Goal: Task Accomplishment & Management: Complete application form

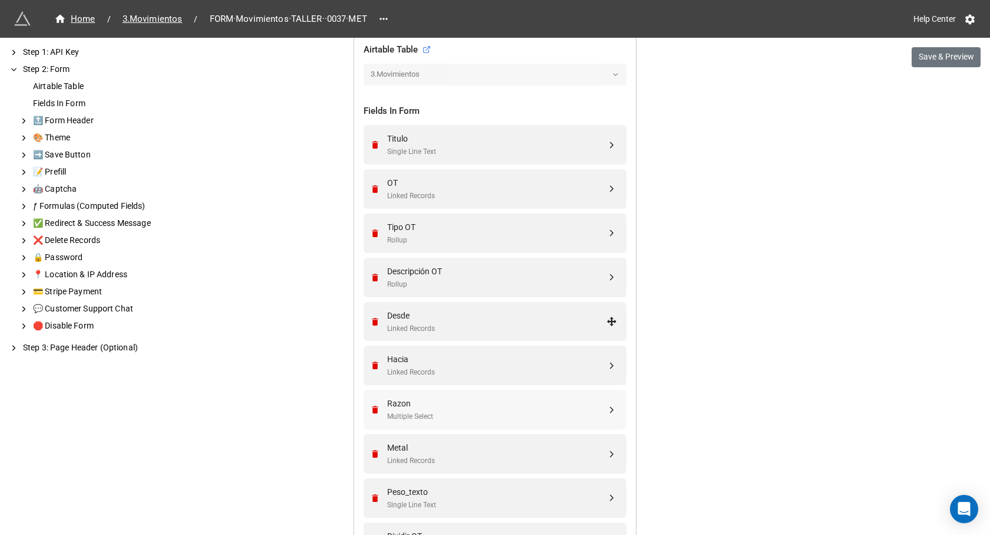
scroll to position [413, 0]
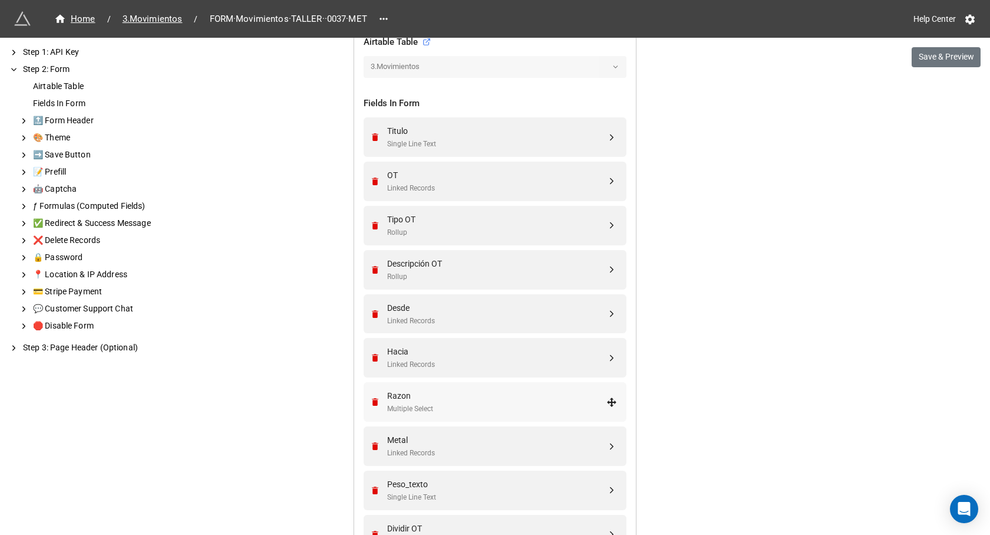
click at [457, 404] on div "Multiple Select" at bounding box center [496, 408] width 219 height 11
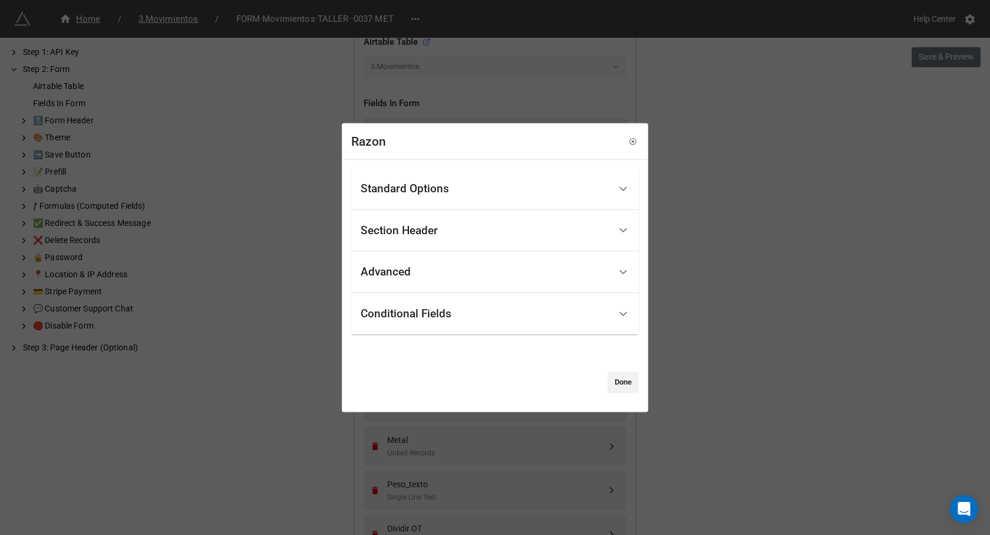
click at [422, 195] on div "Standard Options" at bounding box center [405, 189] width 88 height 12
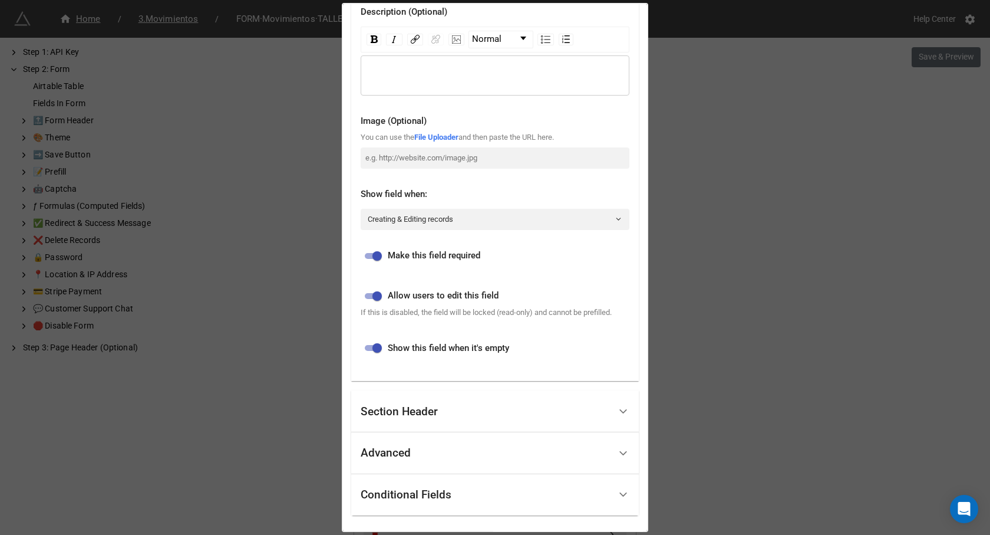
scroll to position [177, 0]
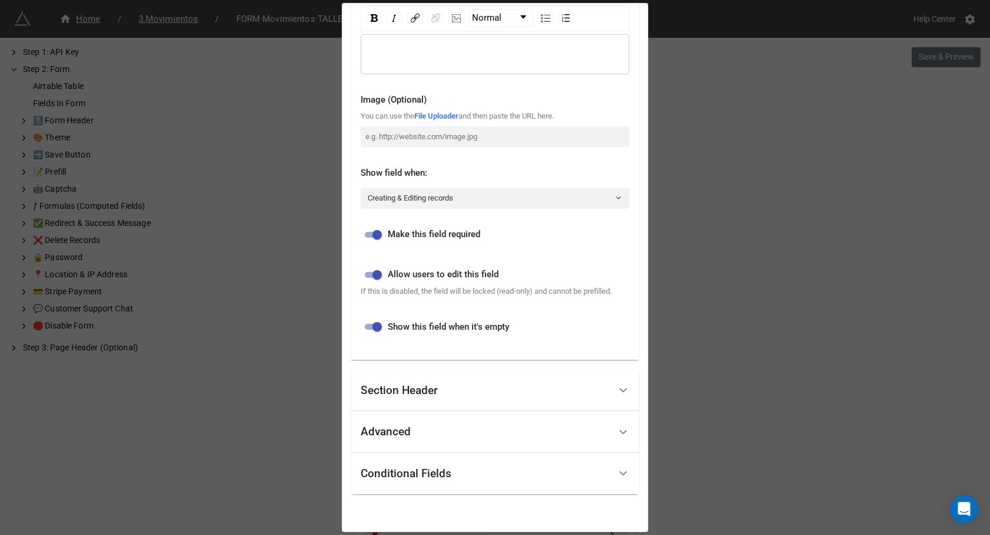
click at [459, 426] on div "Advanced" at bounding box center [485, 432] width 249 height 28
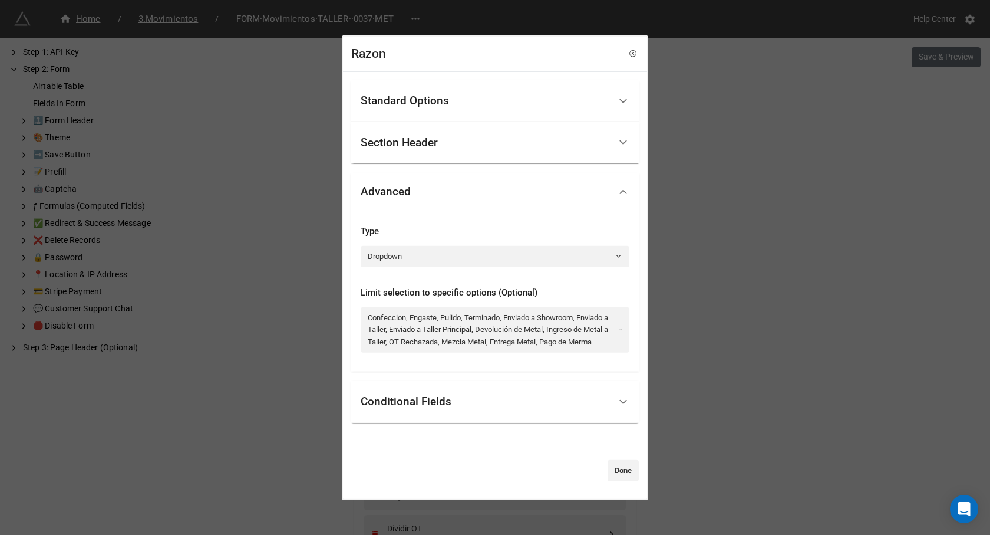
scroll to position [0, 0]
click at [473, 313] on link "Confeccion, Engaste, Pulido, Terminado, Enviado a Showroom, Enviado a Taller, E…" at bounding box center [495, 329] width 269 height 45
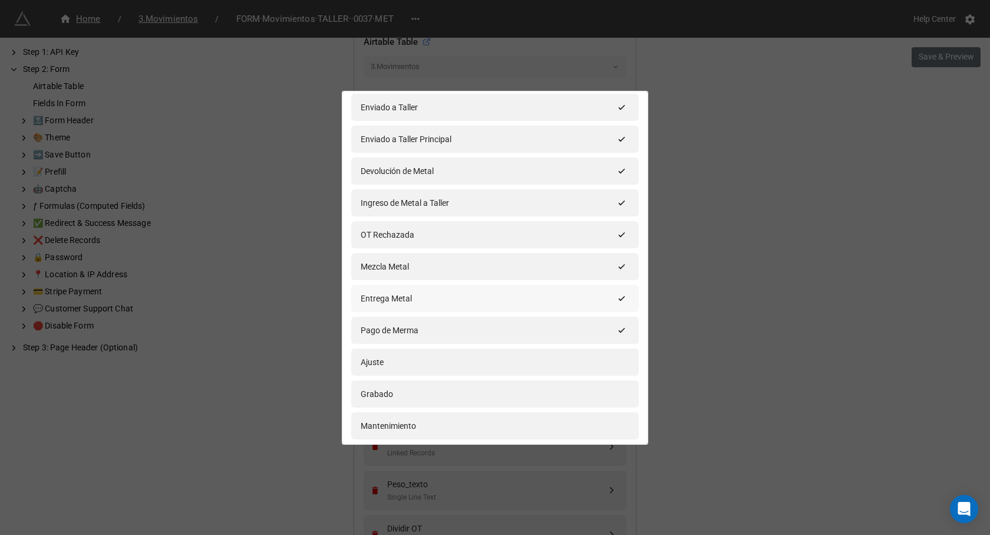
scroll to position [236, 0]
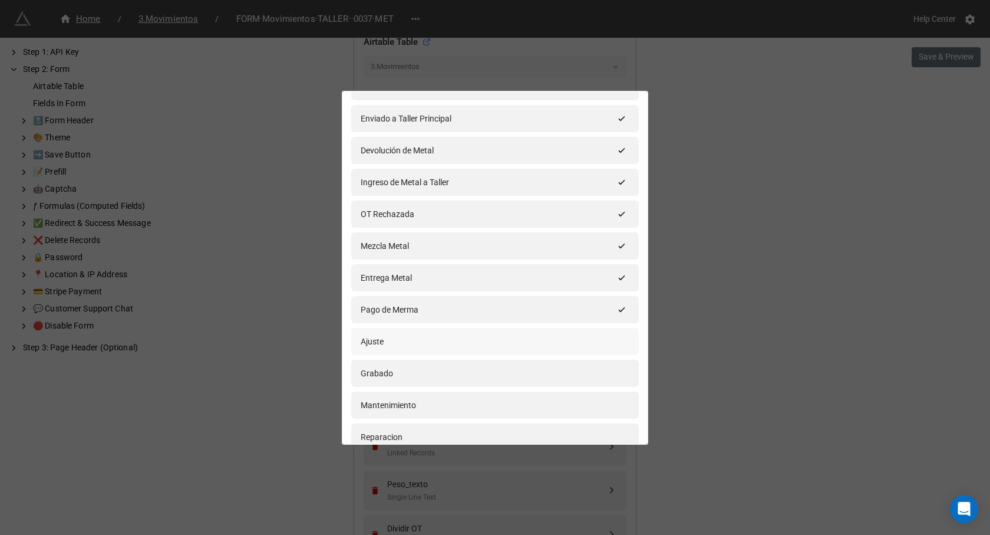
click at [604, 344] on div "Ajuste" at bounding box center [495, 341] width 269 height 13
click at [613, 371] on div "Grabado" at bounding box center [495, 373] width 269 height 13
click at [623, 399] on div "Mantenimiento" at bounding box center [495, 405] width 269 height 13
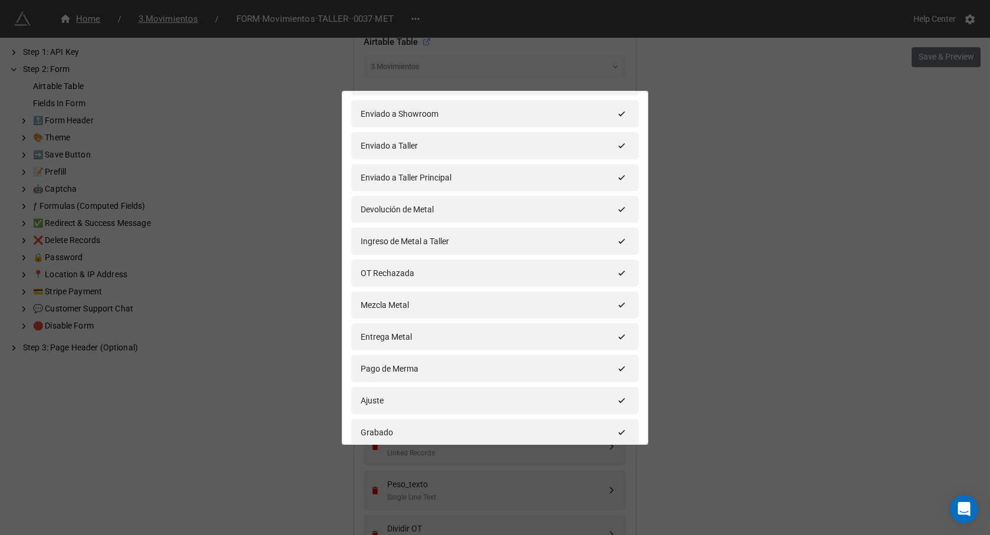
click at [609, 432] on div "Confeccion Engaste Pulido Terminado Enviado a Showroom Enviado a Taller Enviado…" at bounding box center [495, 259] width 288 height 573
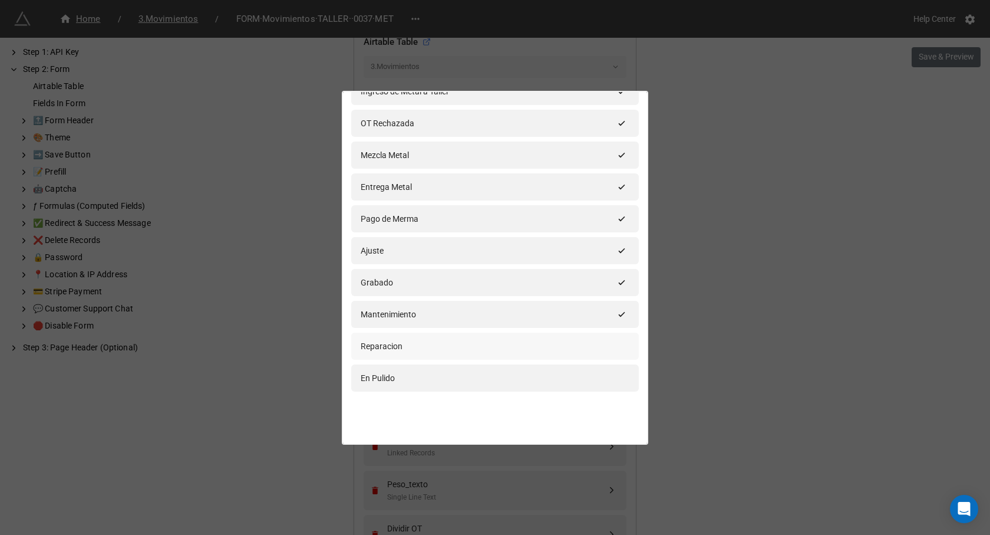
scroll to position [344, 0]
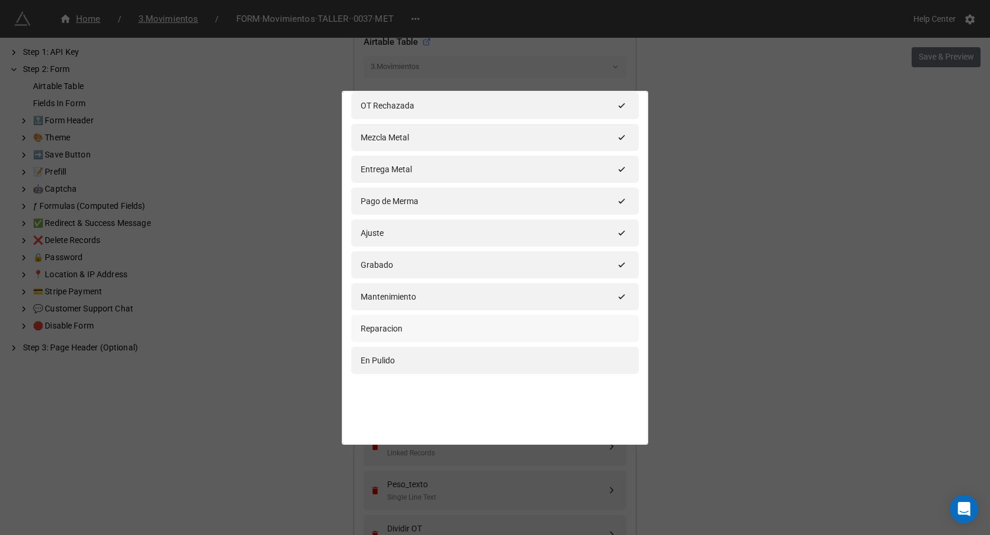
click at [613, 383] on div at bounding box center [495, 406] width 288 height 57
click at [611, 328] on div "Reparacion" at bounding box center [495, 328] width 269 height 13
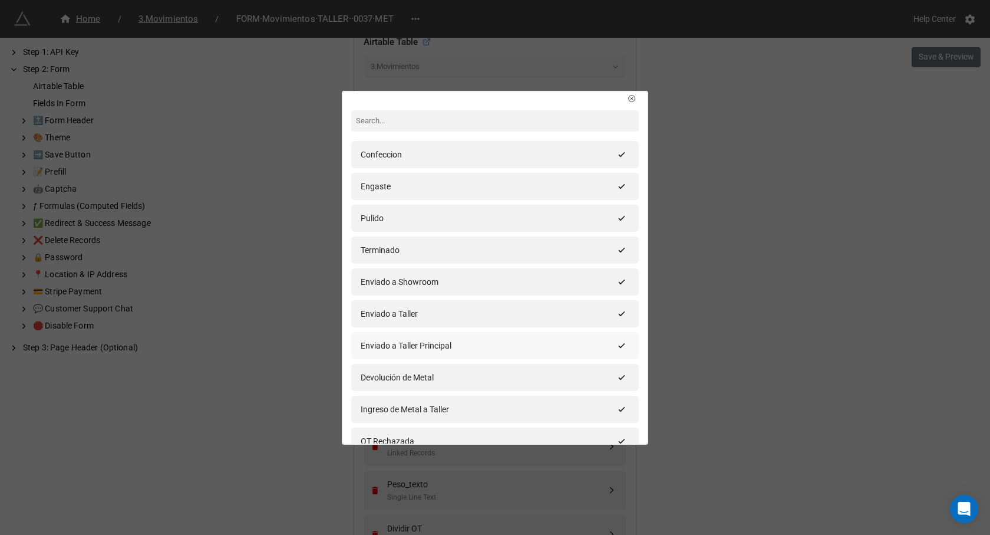
scroll to position [0, 0]
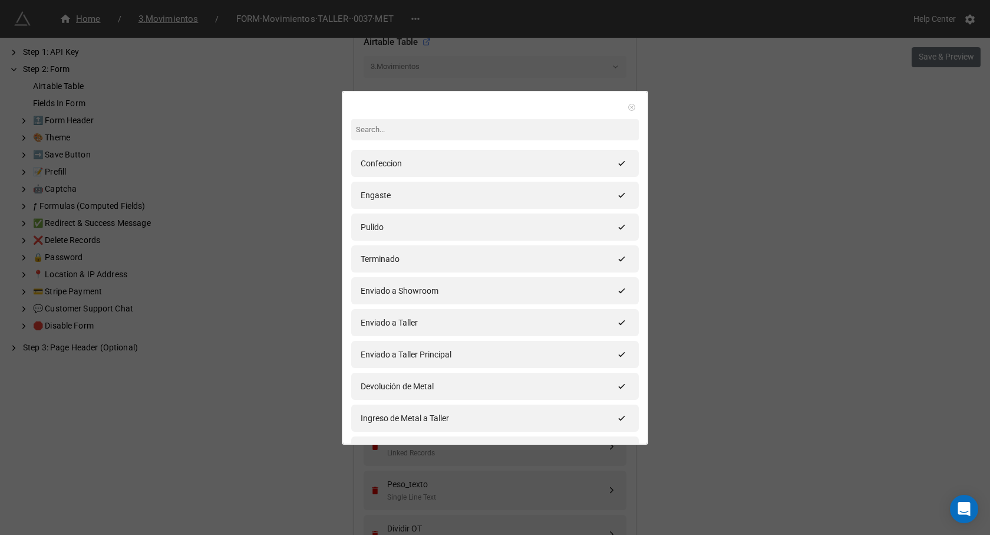
click at [628, 110] on icon at bounding box center [632, 107] width 8 height 8
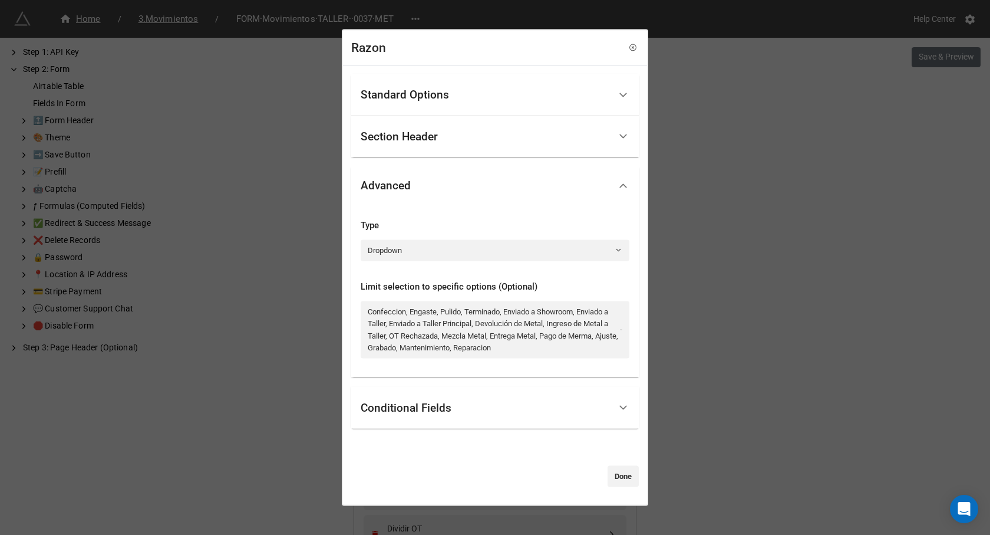
click at [468, 404] on div "Conditional Fields" at bounding box center [485, 408] width 249 height 28
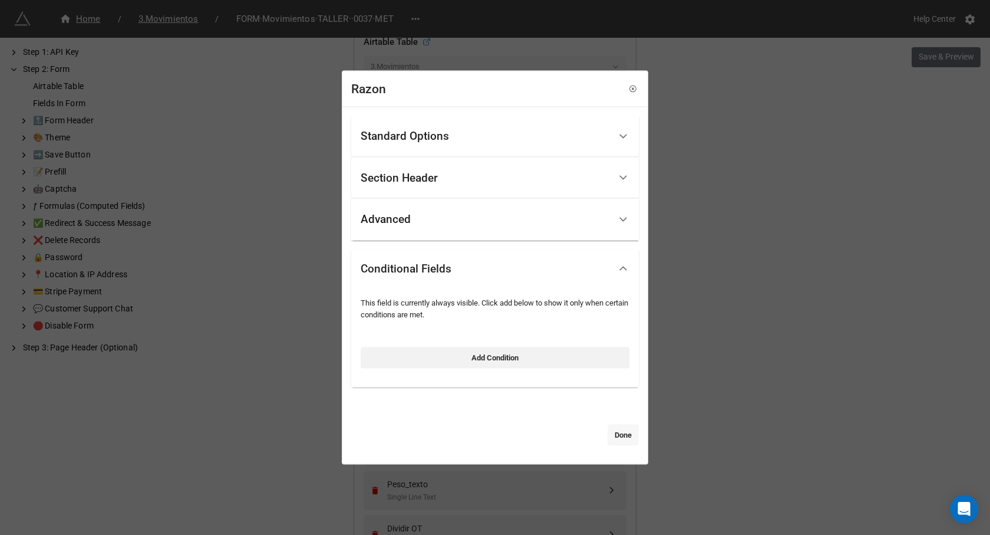
click at [608, 436] on link "Done" at bounding box center [623, 434] width 31 height 21
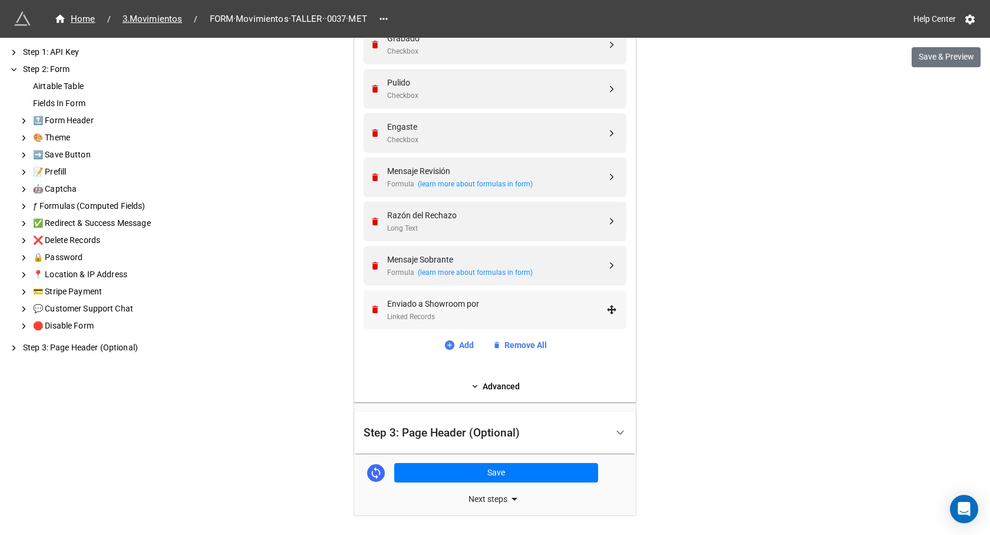
scroll to position [1002, 0]
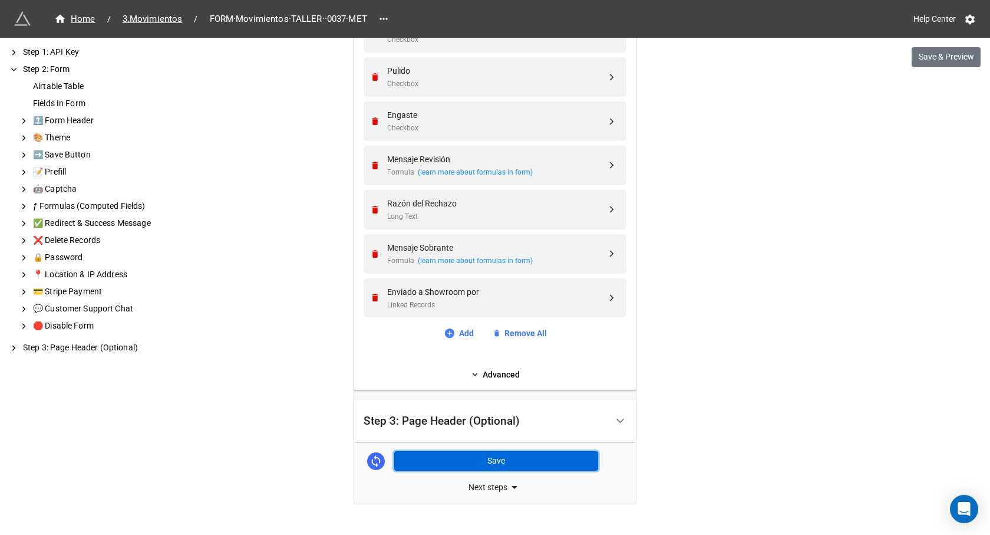
click at [472, 459] on button "Save" at bounding box center [496, 461] width 204 height 20
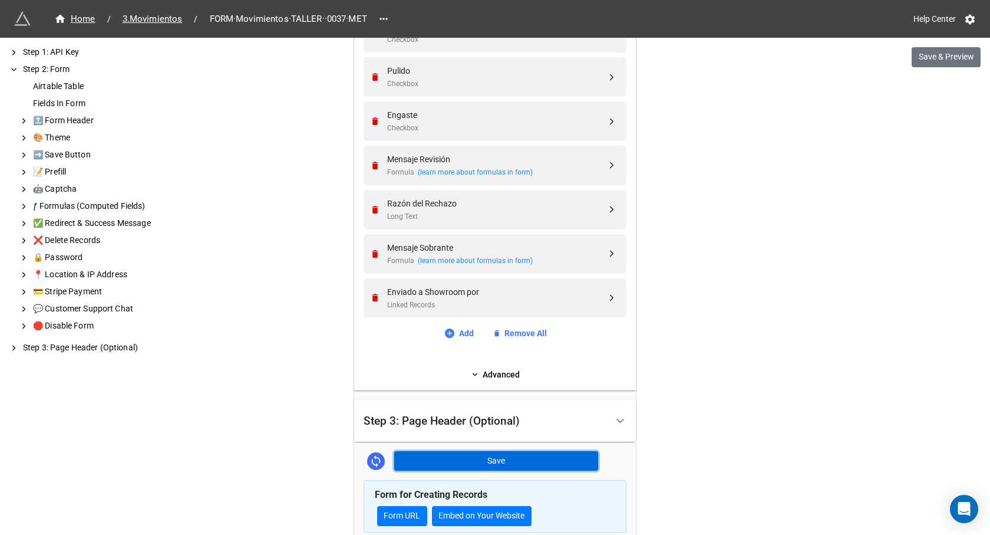
click at [414, 463] on button "Save" at bounding box center [496, 461] width 204 height 20
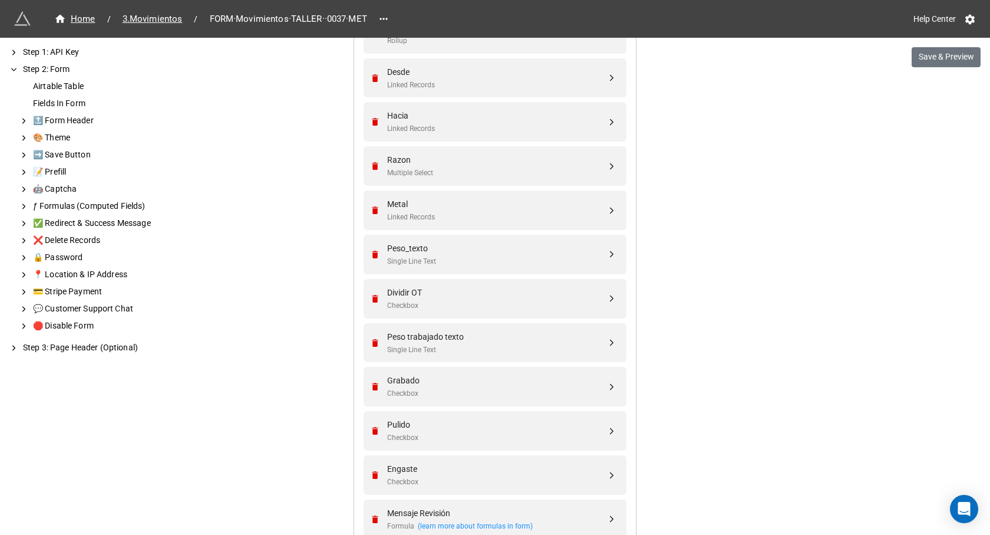
scroll to position [590, 0]
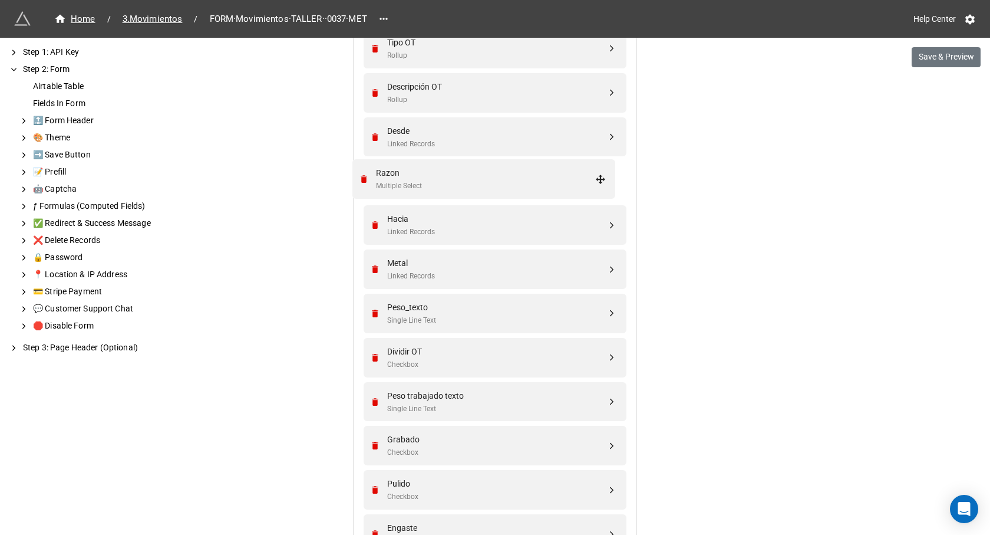
drag, startPoint x: 608, startPoint y: 222, endPoint x: 600, endPoint y: 175, distance: 47.3
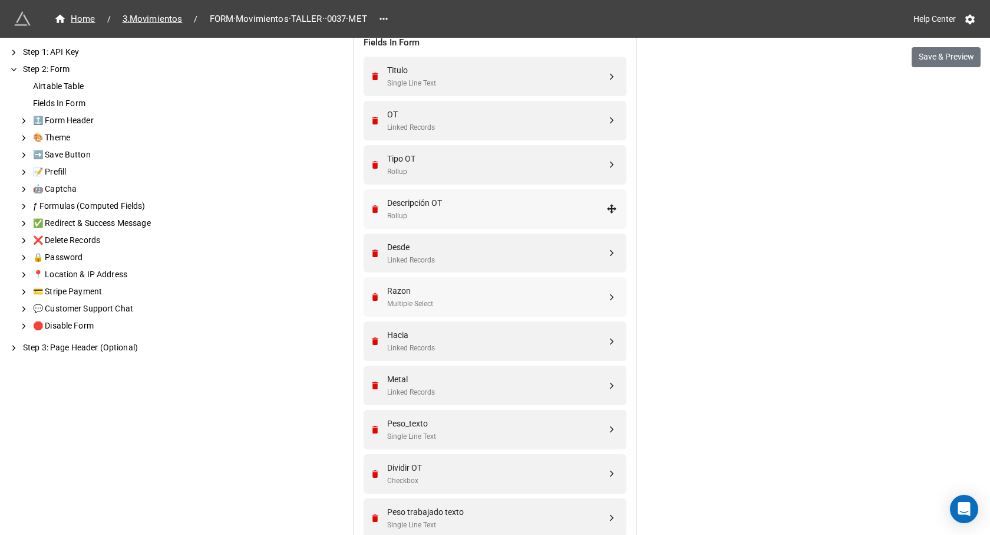
scroll to position [472, 0]
click at [467, 168] on div "Rollup" at bounding box center [496, 173] width 219 height 11
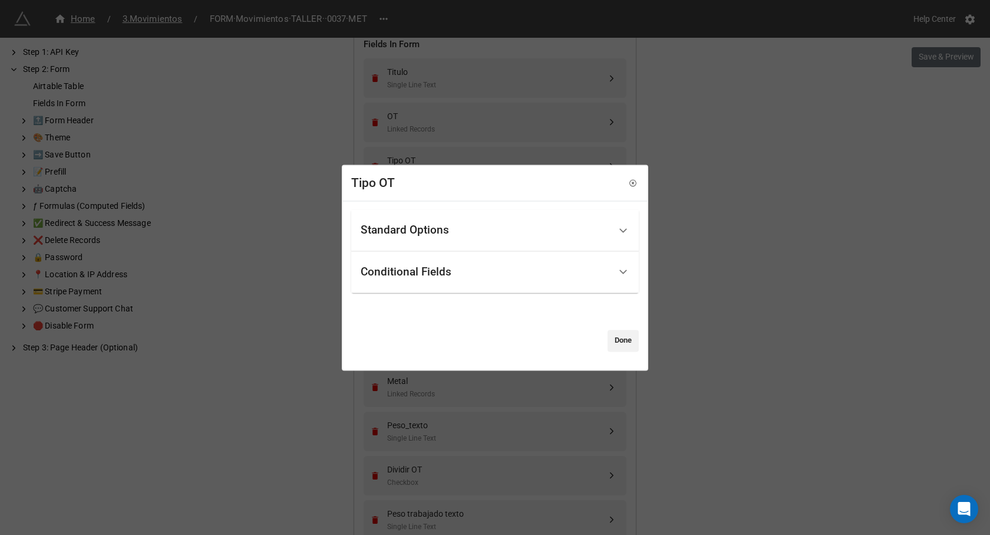
click at [473, 229] on div "Standard Options" at bounding box center [485, 230] width 249 height 28
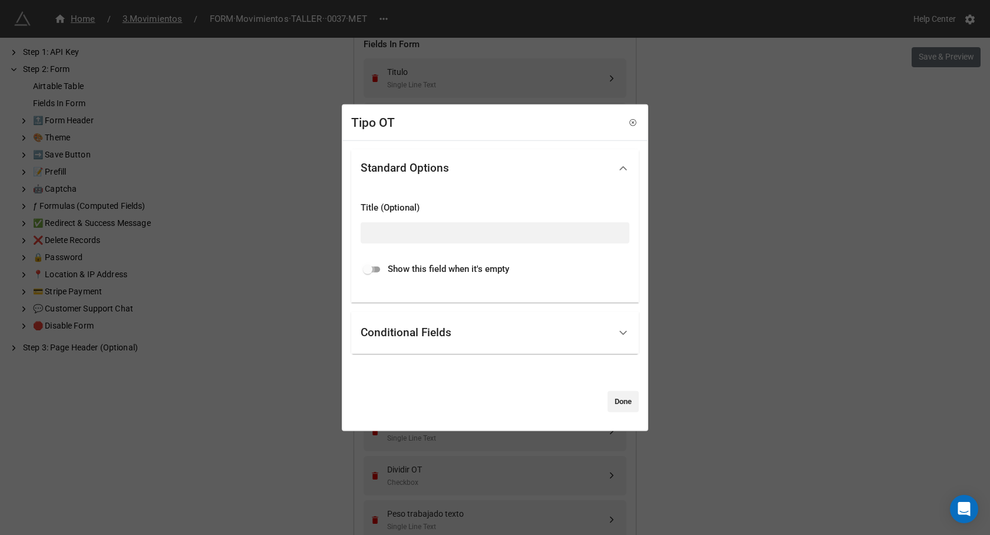
click at [380, 271] on input "checkbox" at bounding box center [368, 269] width 42 height 14
checkbox input "true"
click at [430, 235] on input at bounding box center [495, 232] width 269 height 21
click at [464, 335] on div "Conditional Fields" at bounding box center [485, 333] width 249 height 28
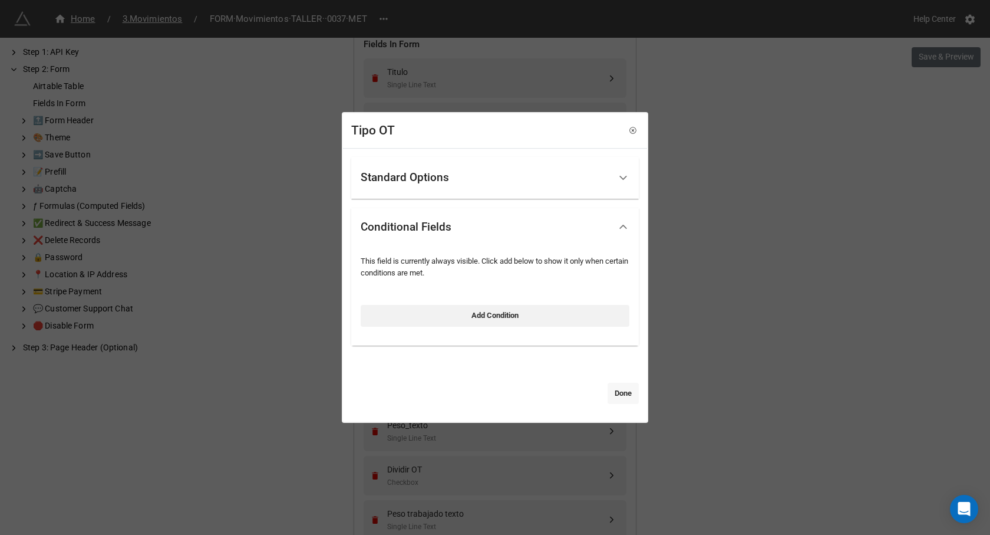
click at [618, 397] on link "Done" at bounding box center [623, 393] width 31 height 21
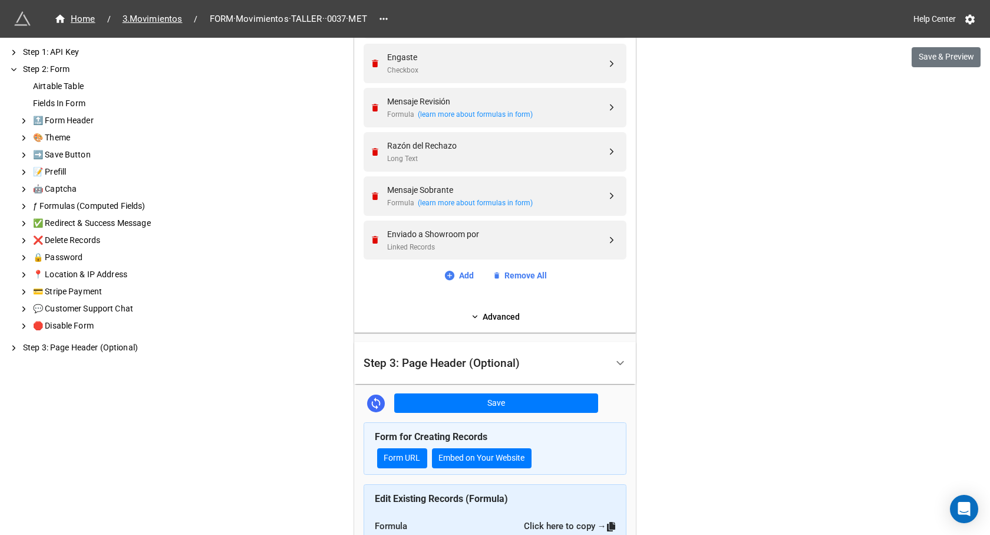
scroll to position [1061, 0]
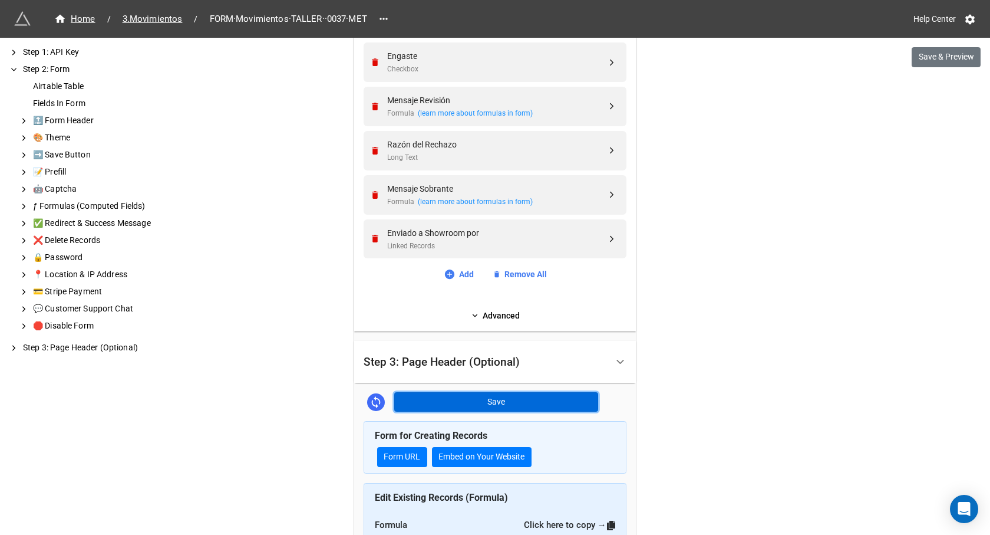
click at [444, 398] on button "Save" at bounding box center [496, 402] width 204 height 20
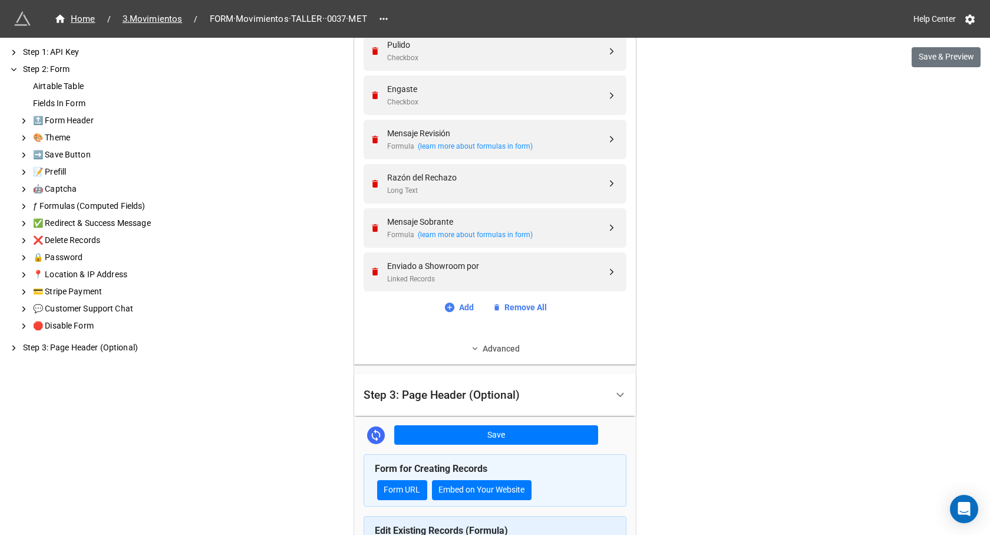
scroll to position [1002, 0]
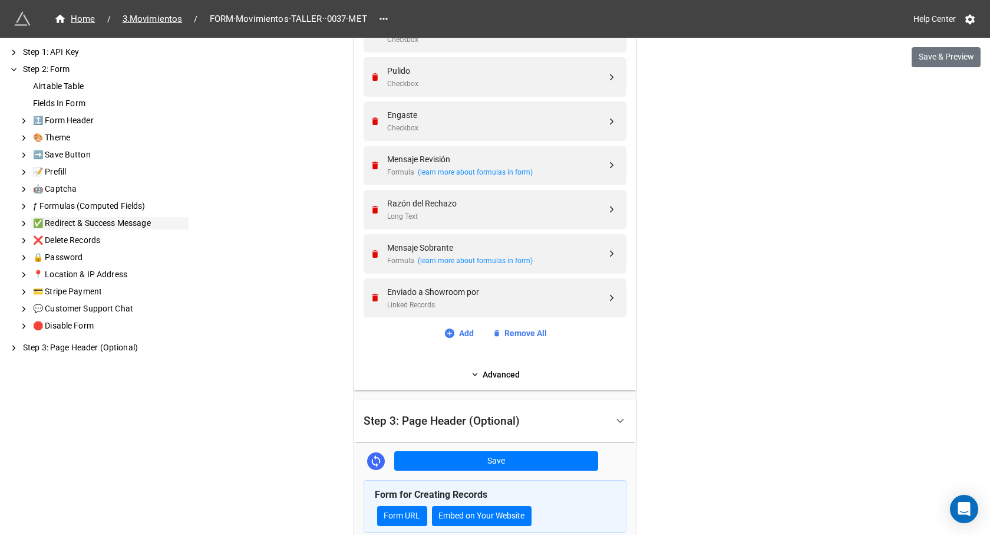
click at [84, 218] on div "✅ Redirect & Success Message" at bounding box center [110, 223] width 158 height 12
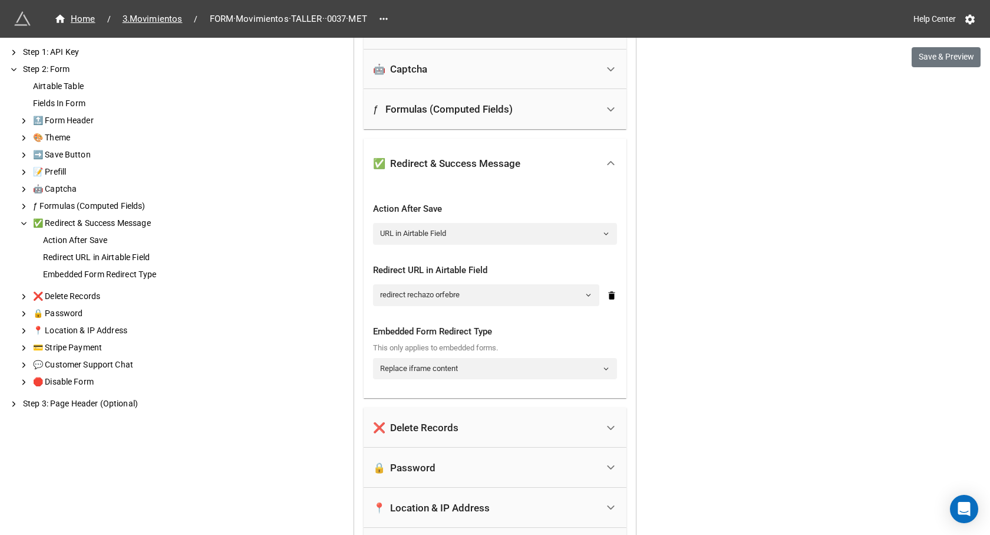
scroll to position [1491, 0]
click at [432, 291] on link "redirect rechazo orfebre" at bounding box center [486, 293] width 226 height 21
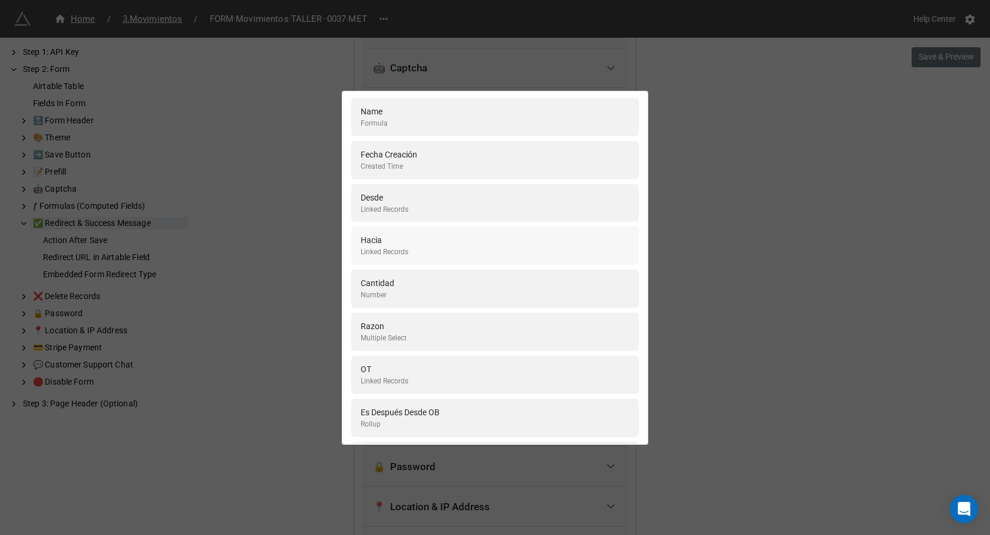
scroll to position [0, 0]
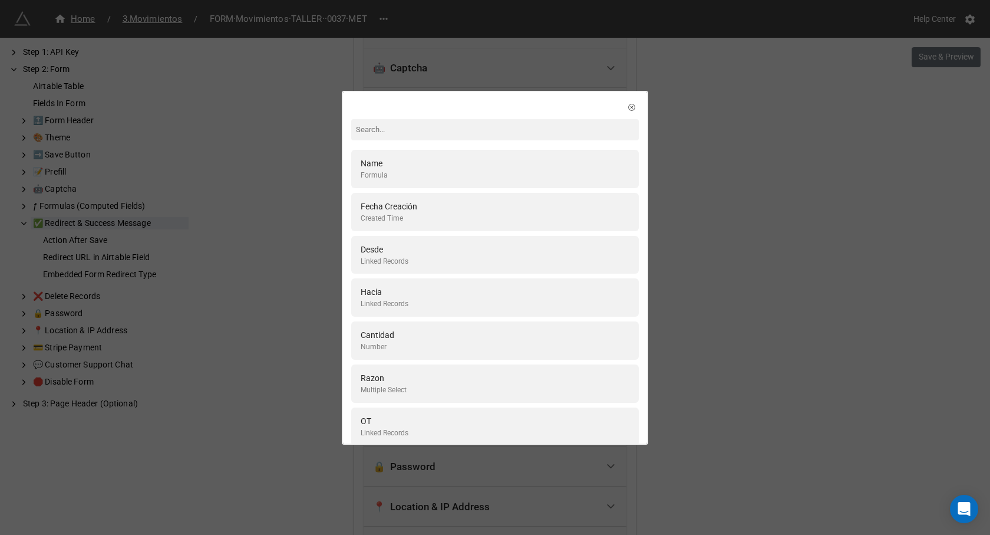
click at [417, 126] on input at bounding box center [495, 129] width 288 height 21
type input "red"
click at [443, 256] on div "redirect crear Formula" at bounding box center [495, 255] width 269 height 24
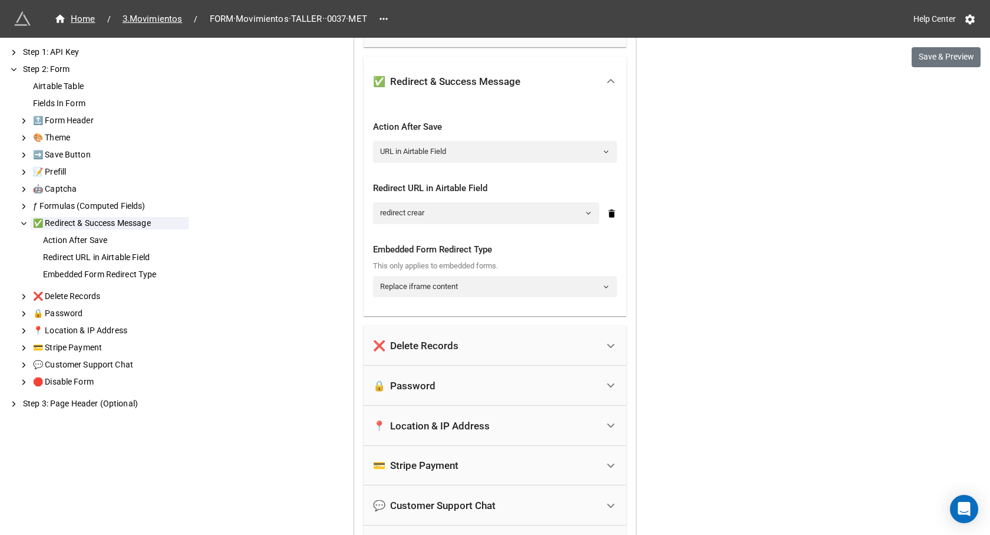
scroll to position [1609, 0]
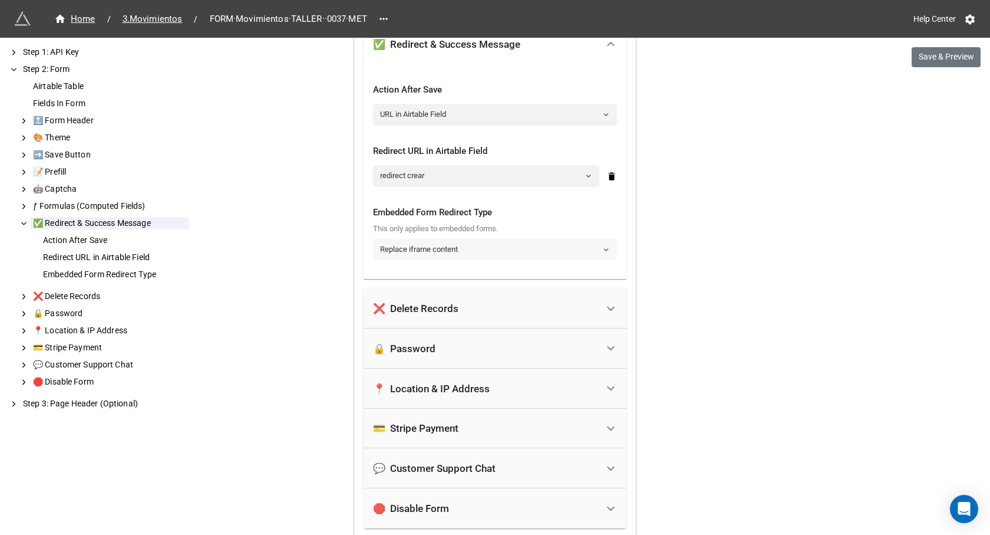
click at [557, 251] on link "Replace iframe content" at bounding box center [495, 249] width 244 height 21
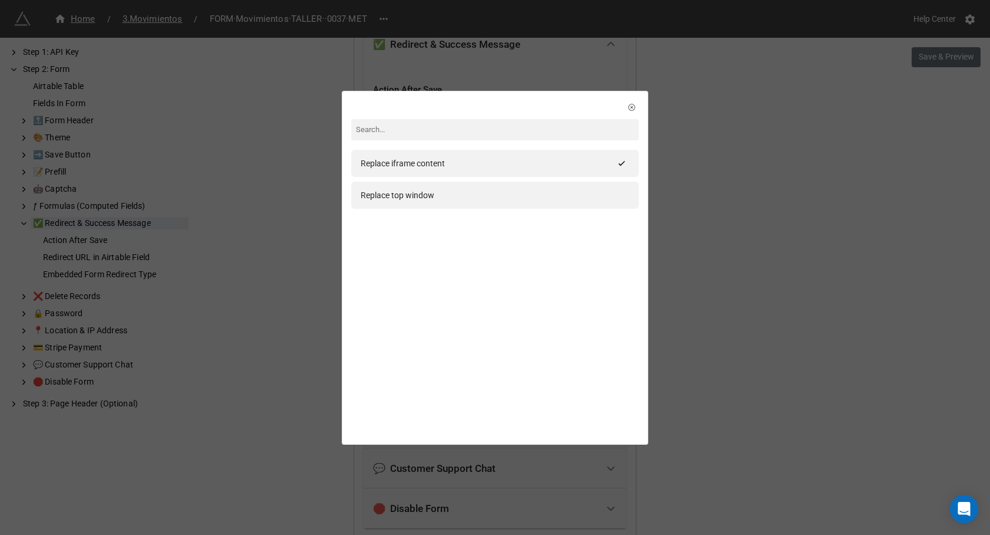
drag, startPoint x: 437, startPoint y: 200, endPoint x: 444, endPoint y: 207, distance: 10.0
click at [440, 201] on div "Replace top window" at bounding box center [495, 195] width 269 height 13
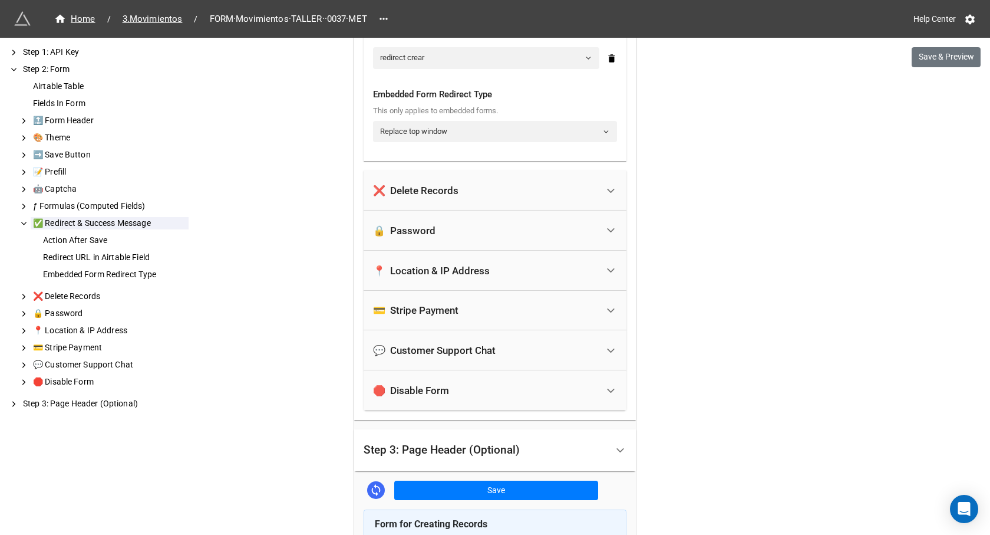
scroll to position [1786, 0]
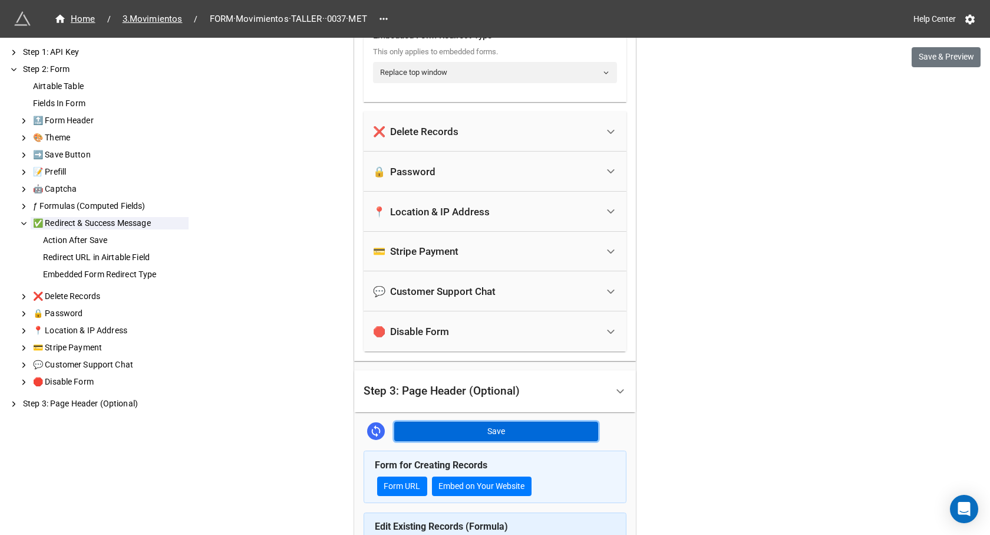
click at [525, 436] on button "Save" at bounding box center [496, 432] width 204 height 20
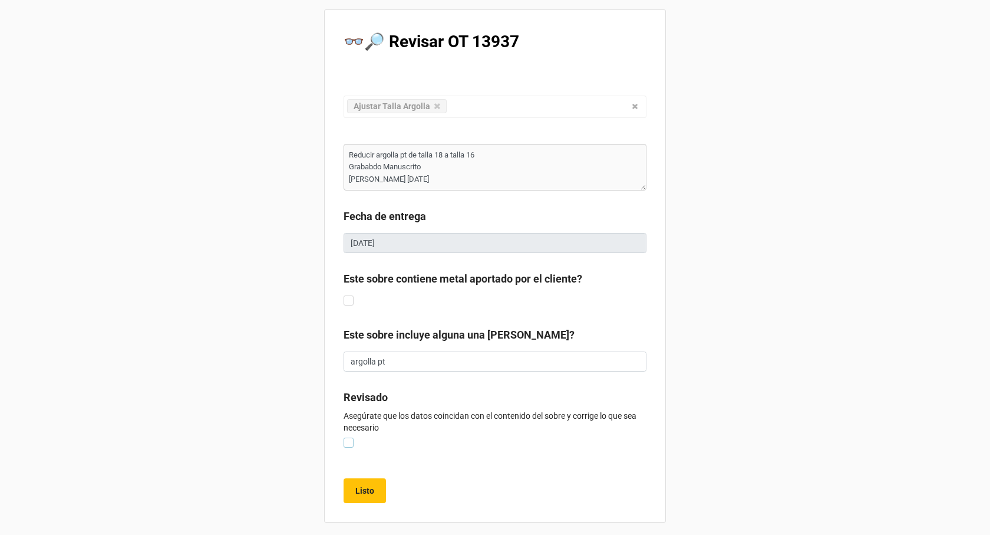
click at [349, 437] on label at bounding box center [349, 437] width 10 height 0
type textarea "x"
checkbox input "true"
type textarea "x"
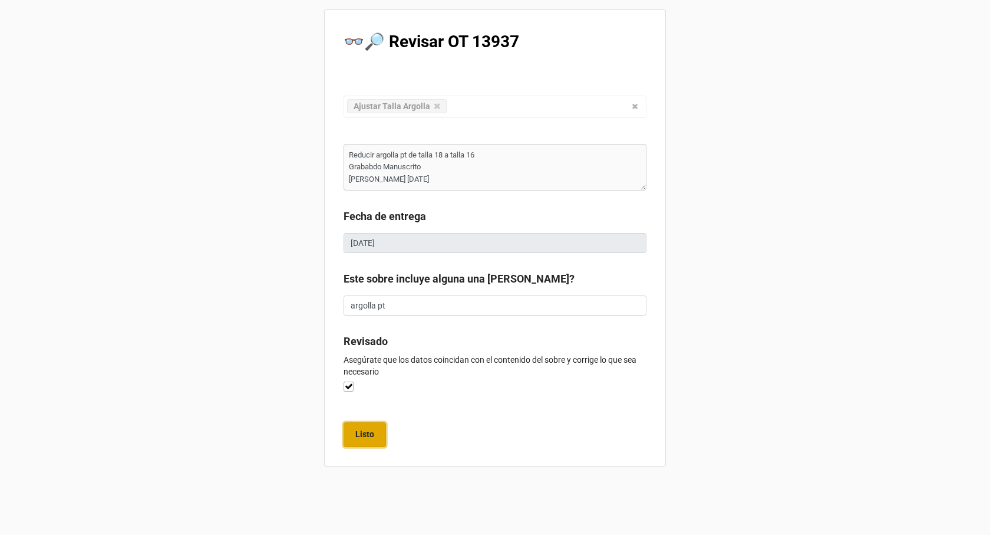
click at [366, 440] on b "Listo" at bounding box center [364, 434] width 19 height 12
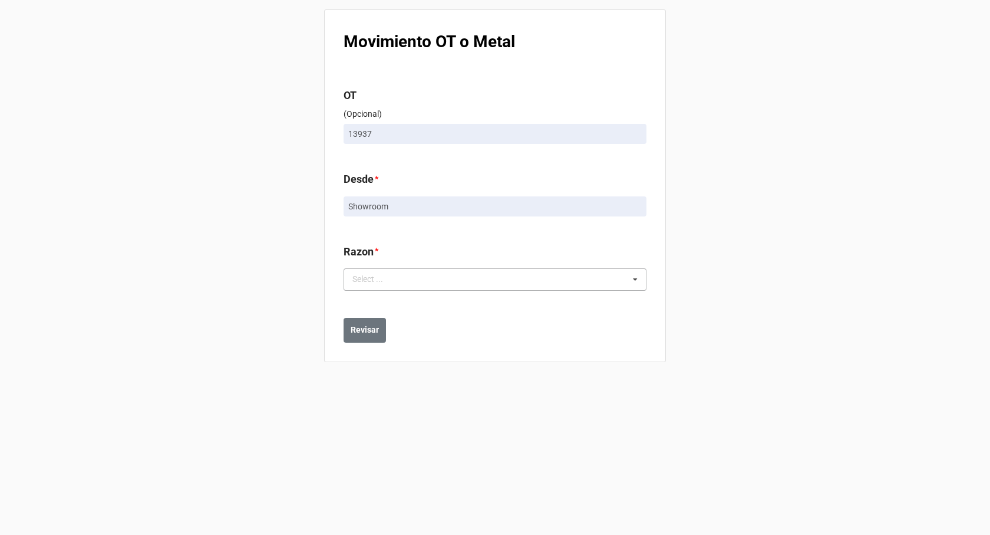
click at [450, 281] on div "Select ... Confeccion Engaste Pulido Terminado Enviado a Showroom Enviado a Tal…" at bounding box center [495, 279] width 303 height 22
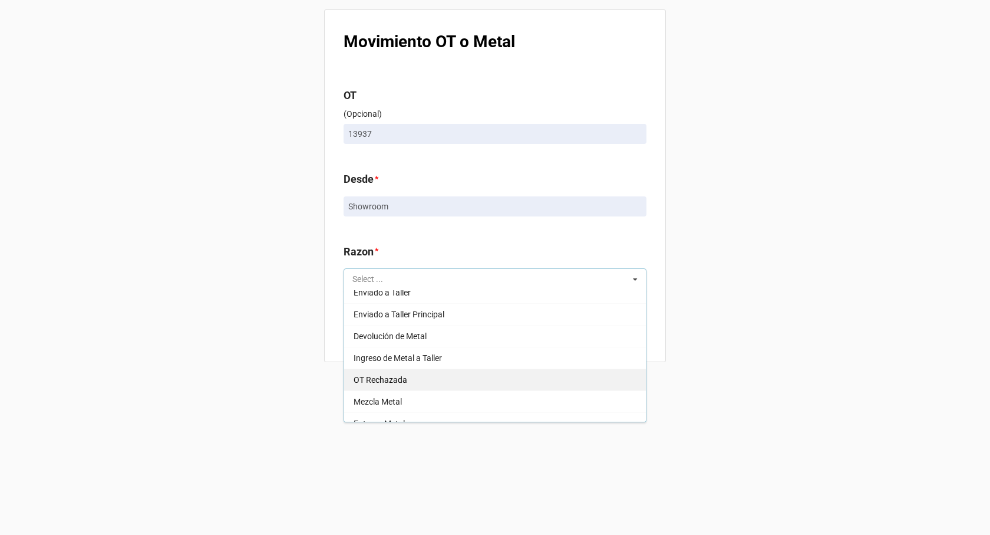
scroll to position [177, 0]
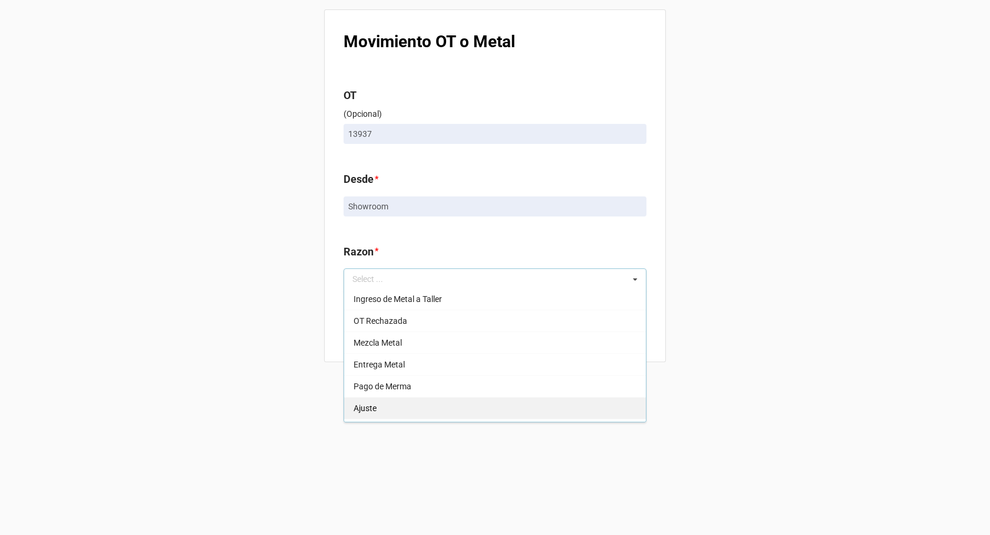
click at [415, 400] on div "Ajuste" at bounding box center [495, 408] width 302 height 22
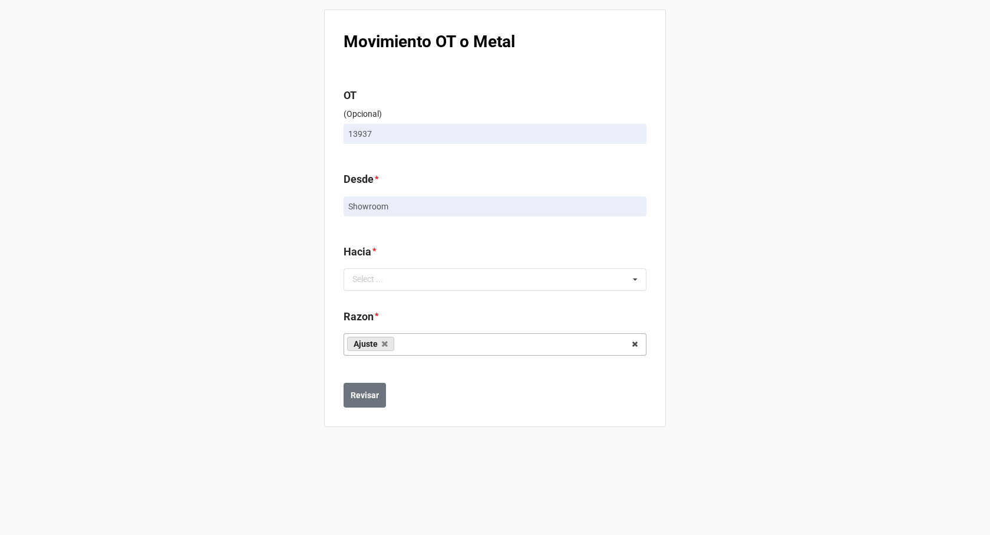
click at [469, 313] on b "Razon *" at bounding box center [495, 318] width 303 height 21
click at [407, 275] on div "Confeccion Engaste Pulido Terminado Enviado a Showroom Enviado a Taller Enviado…" at bounding box center [495, 279] width 303 height 22
click at [246, 43] on div "Movimiento OT o Metal OT (Opcional) 13860 Desde * Showroom Razon * Confeccion E…" at bounding box center [495, 267] width 990 height 535
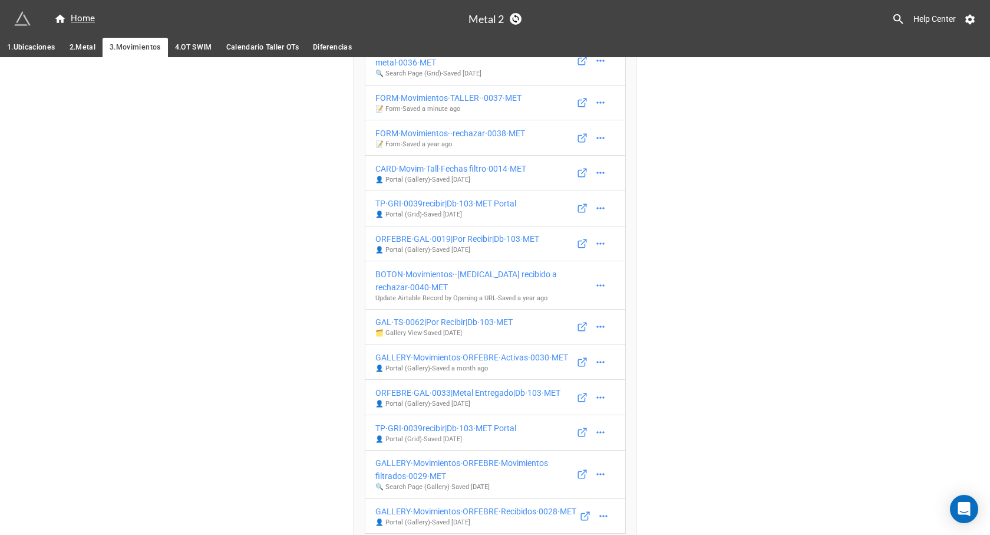
scroll to position [743, 0]
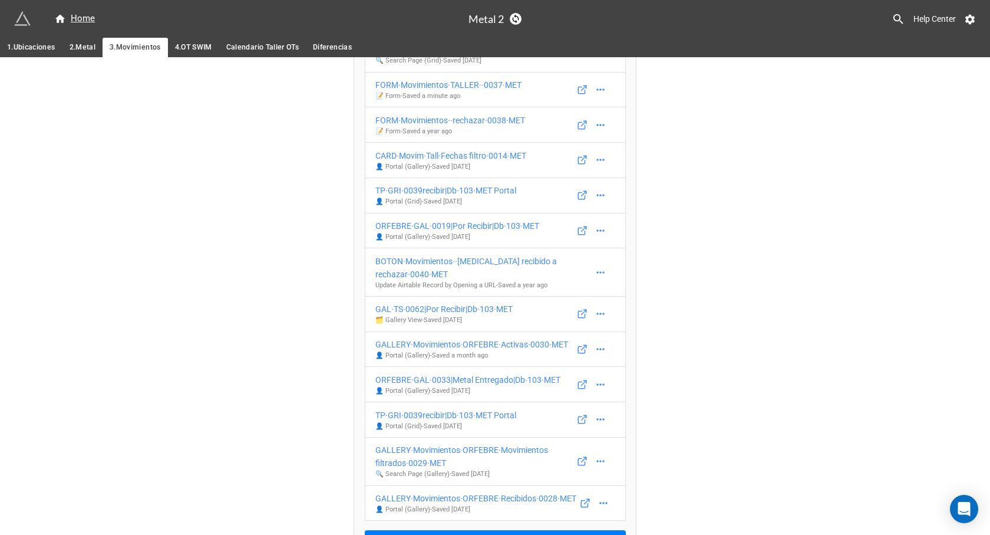
click at [276, 52] on span "Calendario Taller OTs" at bounding box center [262, 47] width 73 height 12
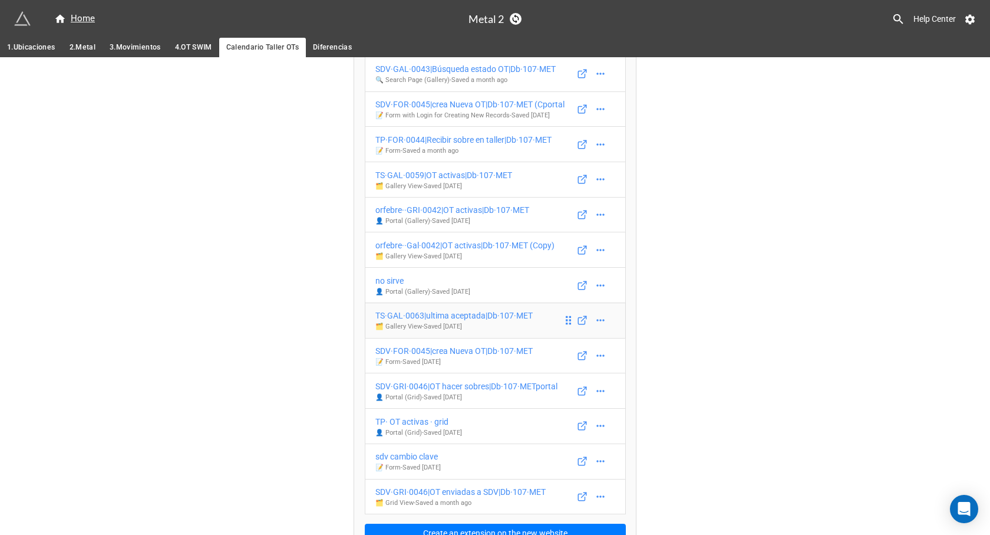
scroll to position [172, 0]
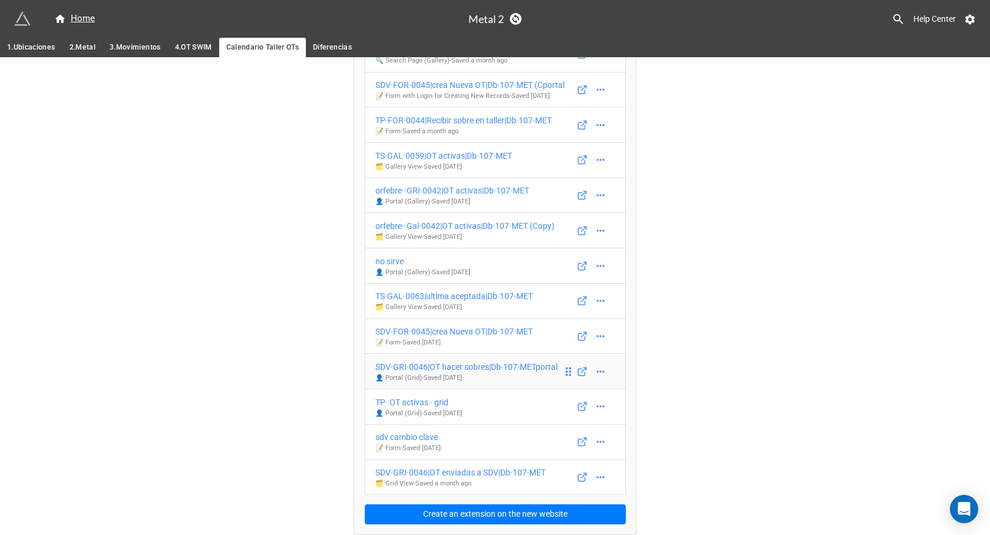
click at [454, 367] on div "SDV·GRI·0046|OT hacer sobres|Db·107·METportal" at bounding box center [467, 366] width 182 height 13
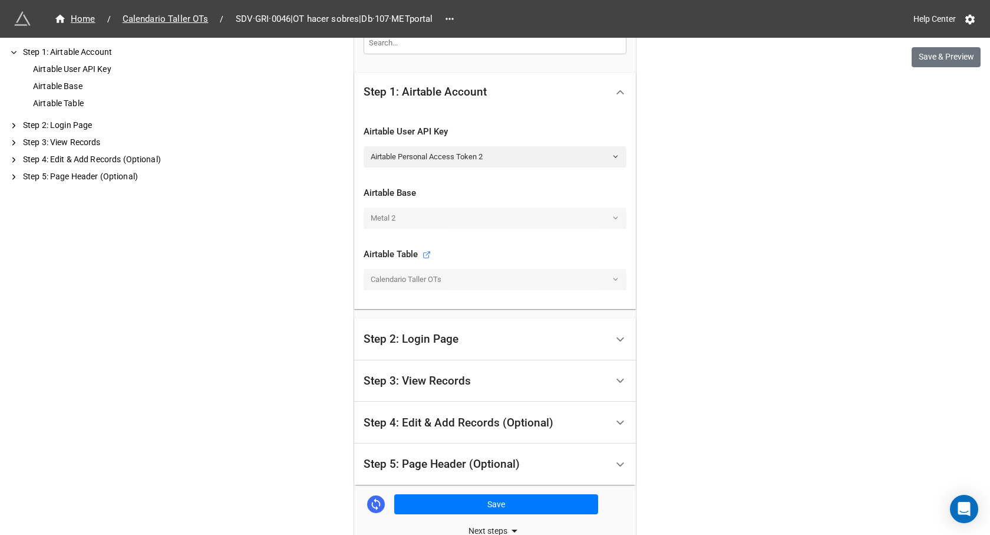
scroll to position [352, 0]
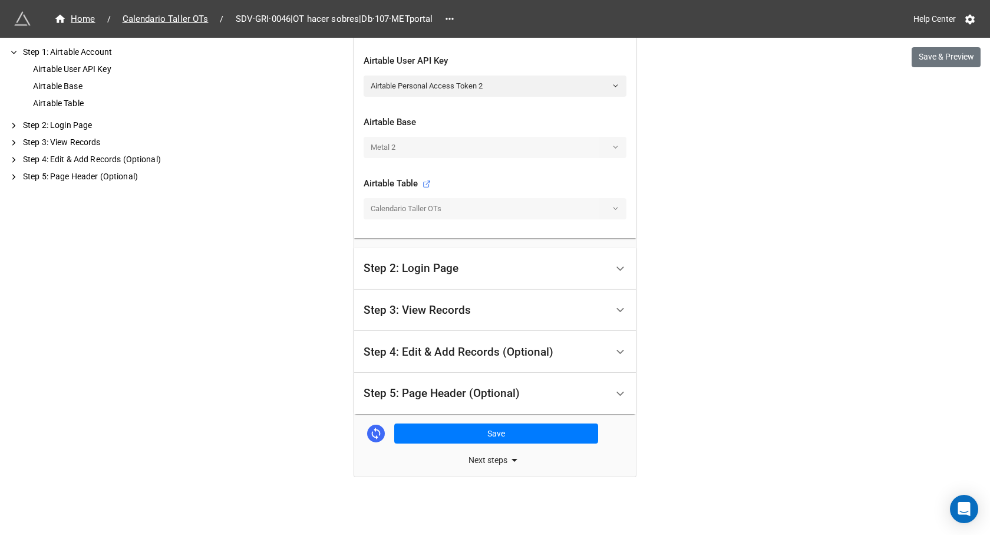
click at [442, 272] on div "Step 2: Login Page" at bounding box center [411, 268] width 95 height 12
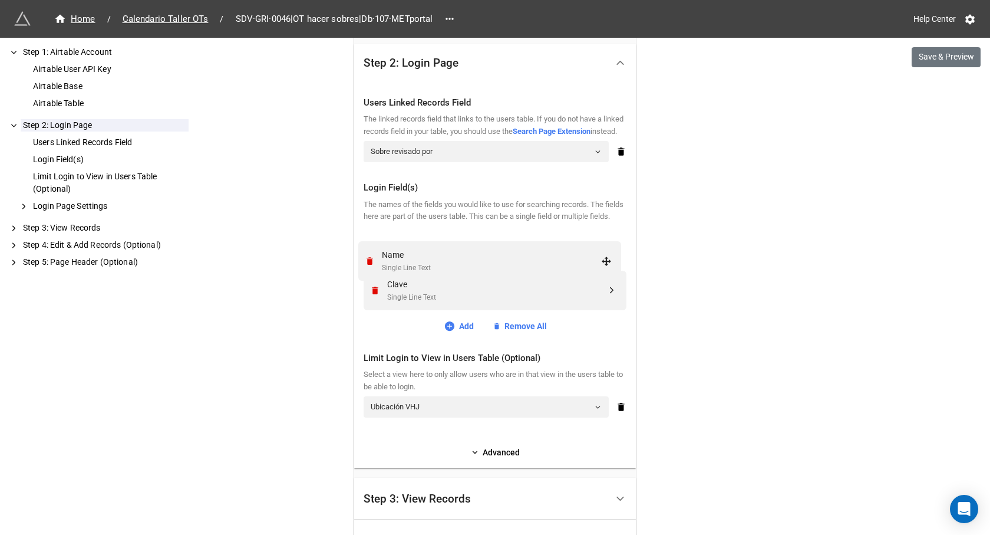
drag, startPoint x: 610, startPoint y: 300, endPoint x: 607, endPoint y: 258, distance: 41.9
click at [463, 291] on div "Clave" at bounding box center [496, 284] width 219 height 13
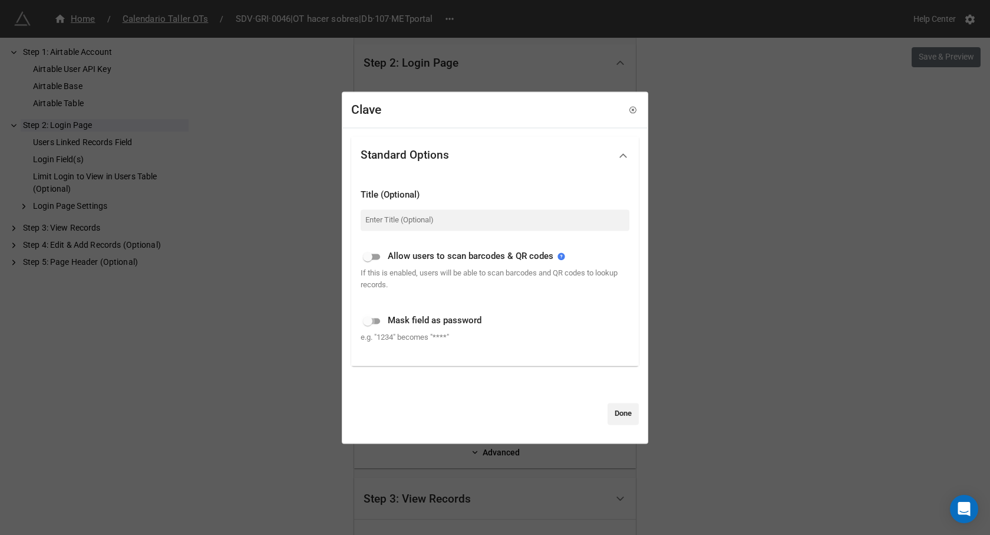
click at [367, 322] on input "checkbox" at bounding box center [368, 321] width 42 height 14
checkbox input "true"
click at [608, 412] on link "Done" at bounding box center [623, 413] width 31 height 21
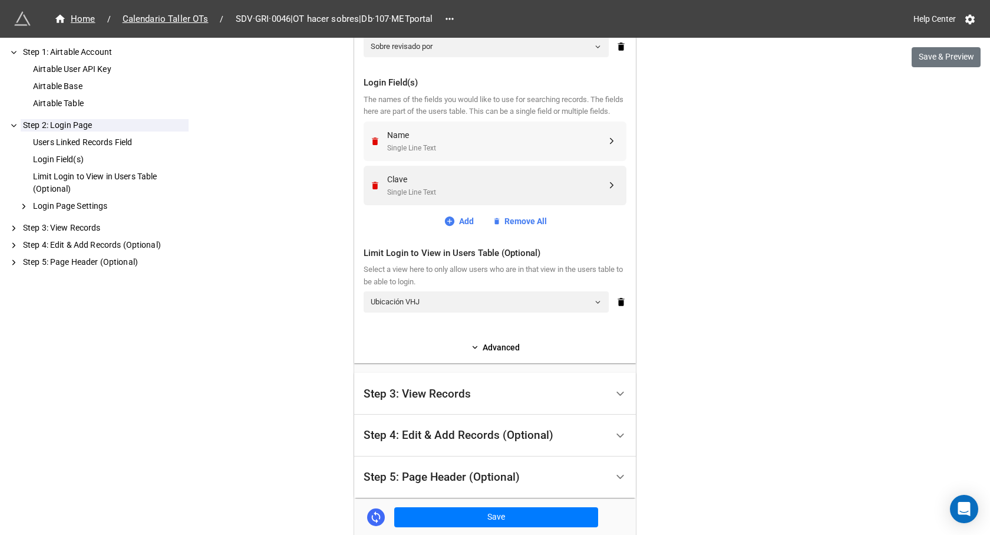
scroll to position [470, 0]
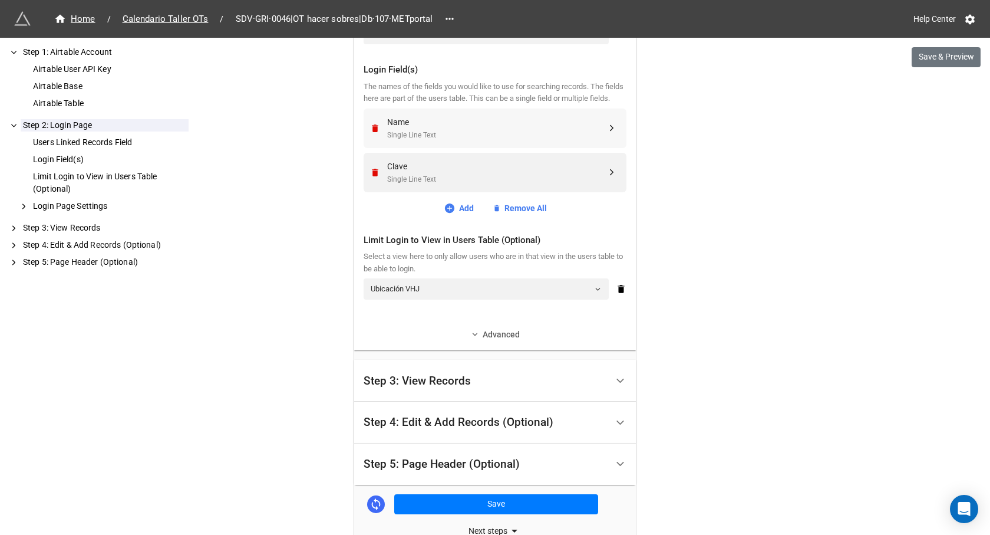
click at [495, 341] on link "Advanced" at bounding box center [495, 334] width 263 height 13
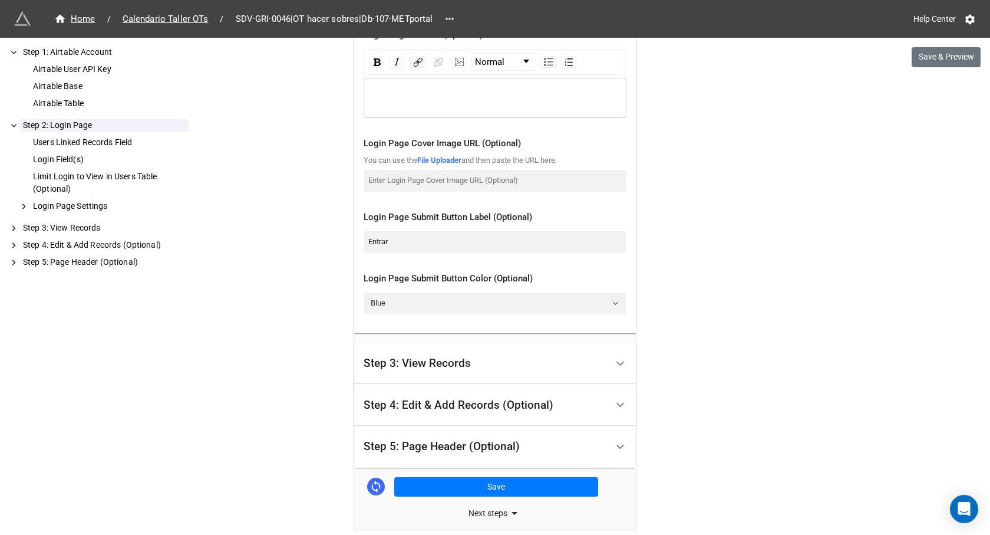
scroll to position [883, 0]
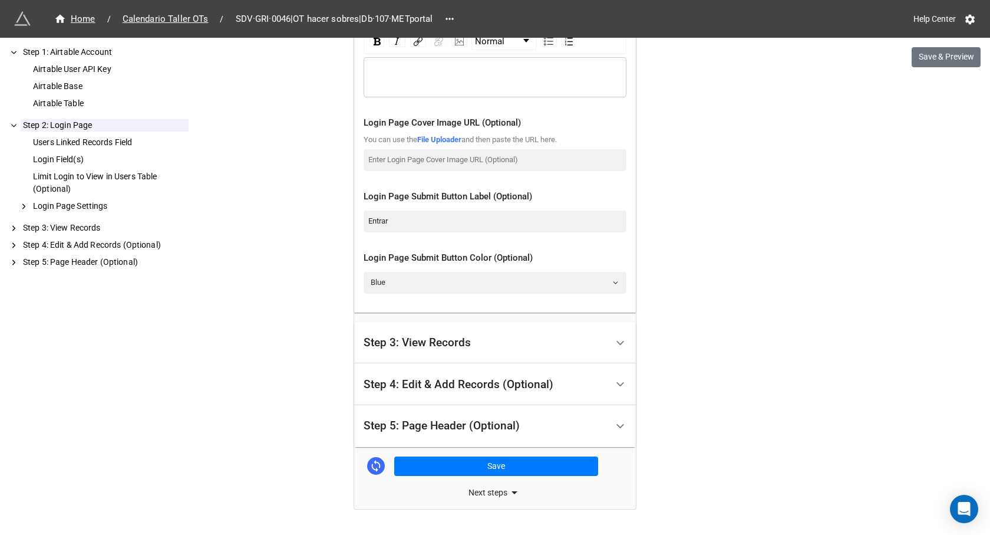
click at [474, 353] on div "Step 3: View Records" at bounding box center [485, 343] width 243 height 28
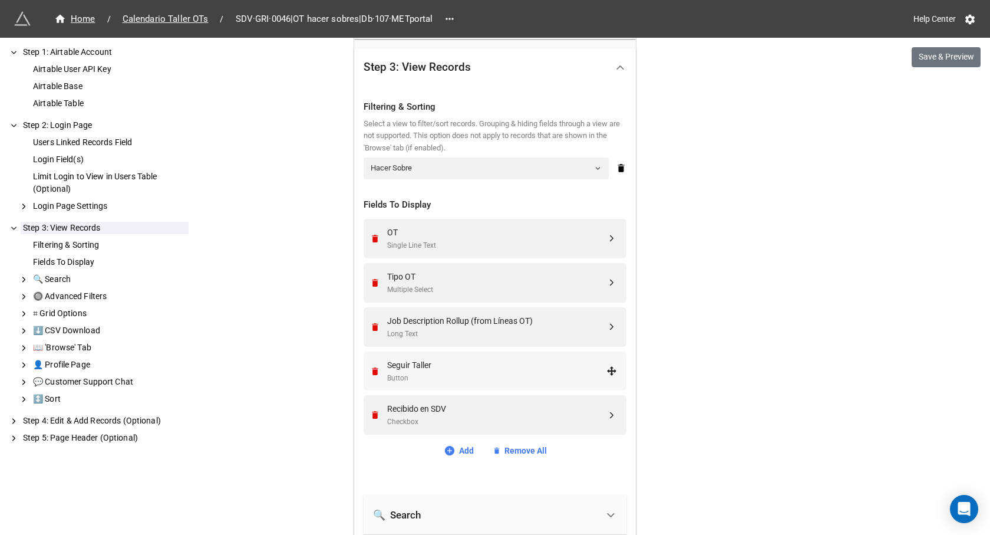
scroll to position [390, 0]
click at [444, 447] on icon at bounding box center [448, 449] width 9 height 9
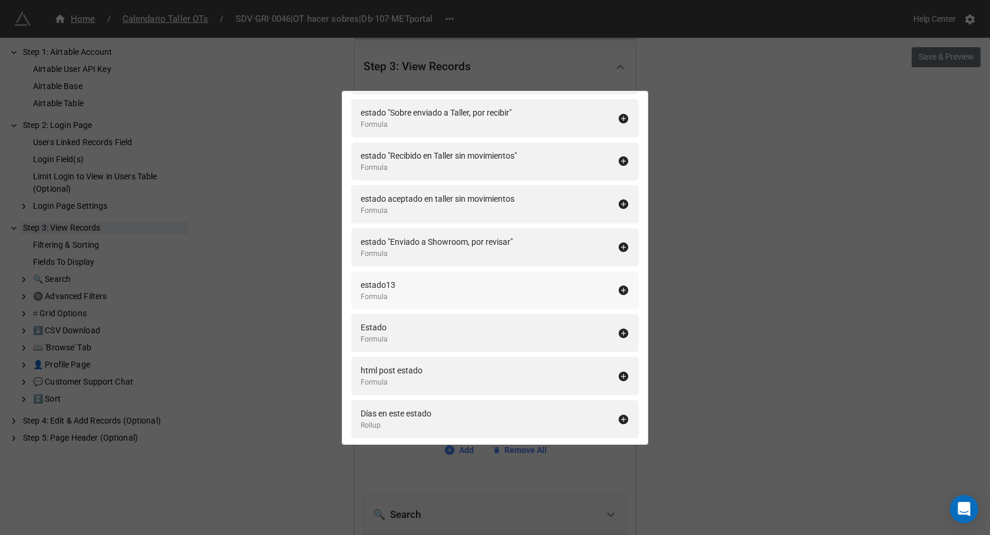
scroll to position [453, 0]
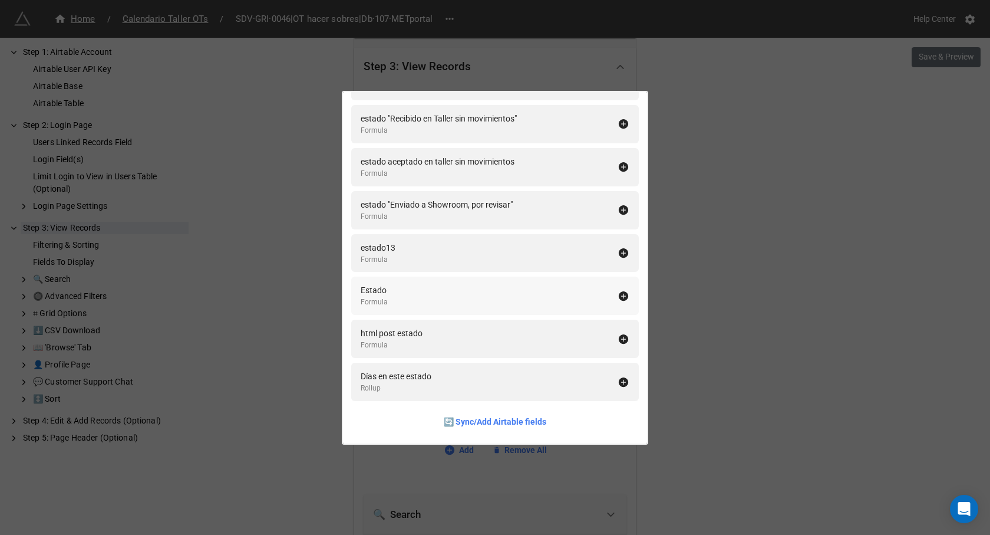
type input "esta"
click at [431, 302] on div "Estado Formula" at bounding box center [489, 296] width 257 height 24
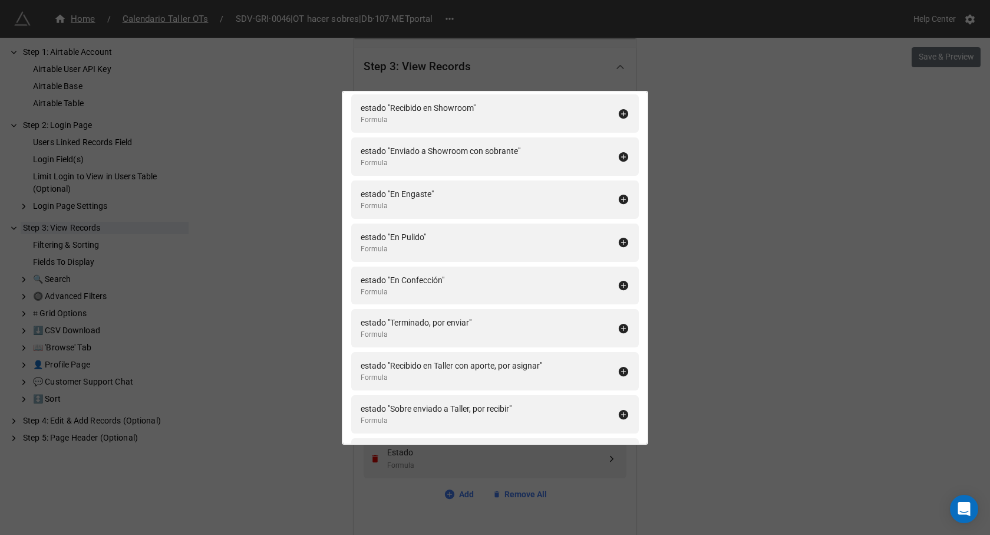
scroll to position [0, 0]
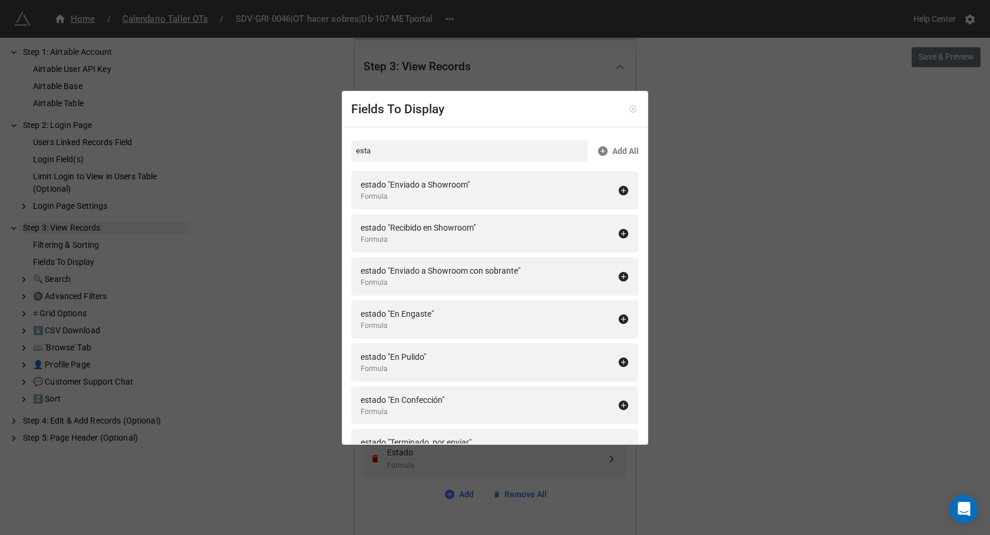
click at [629, 109] on icon at bounding box center [633, 109] width 8 height 8
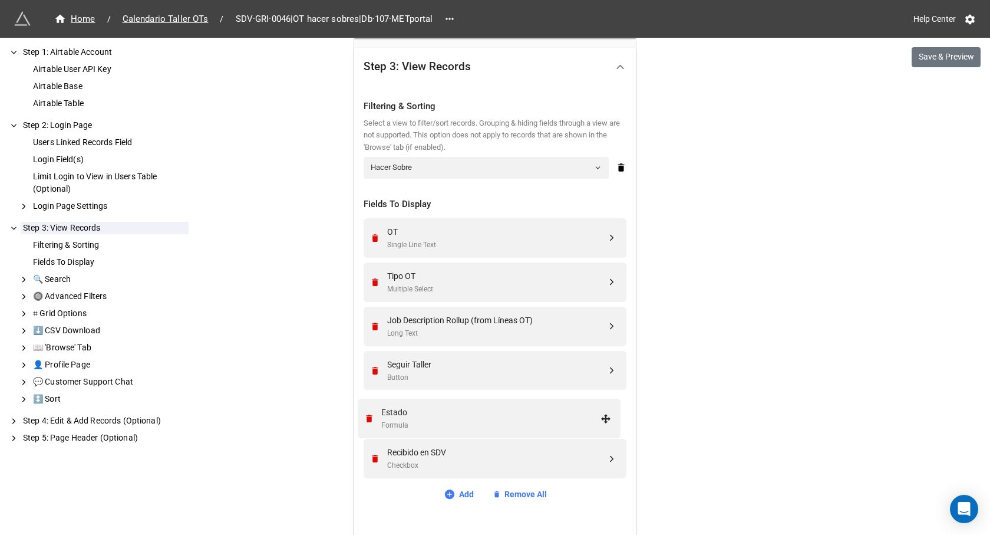
drag, startPoint x: 611, startPoint y: 456, endPoint x: 608, endPoint y: 416, distance: 40.8
click at [480, 372] on div "Button" at bounding box center [496, 377] width 219 height 11
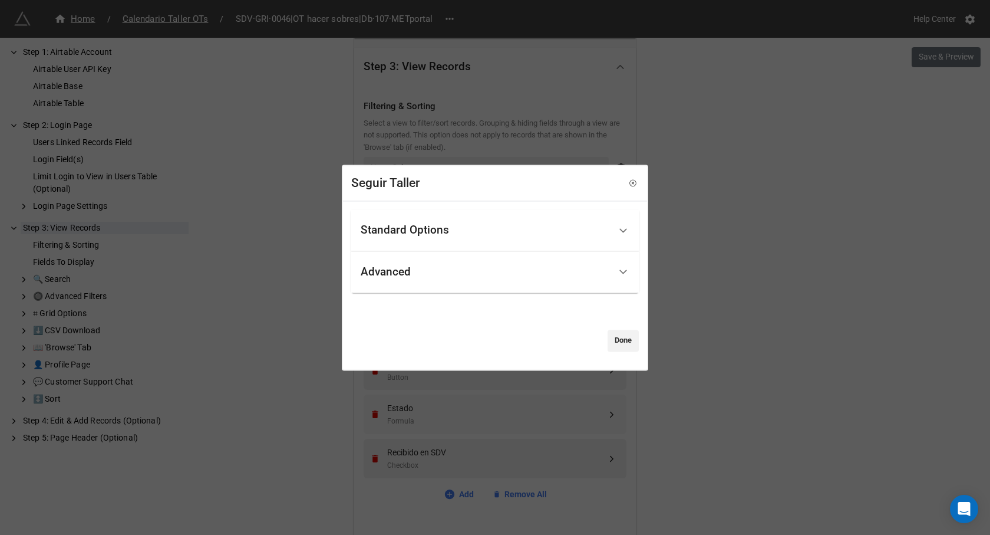
click at [409, 236] on div "Standard Options" at bounding box center [405, 231] width 88 height 12
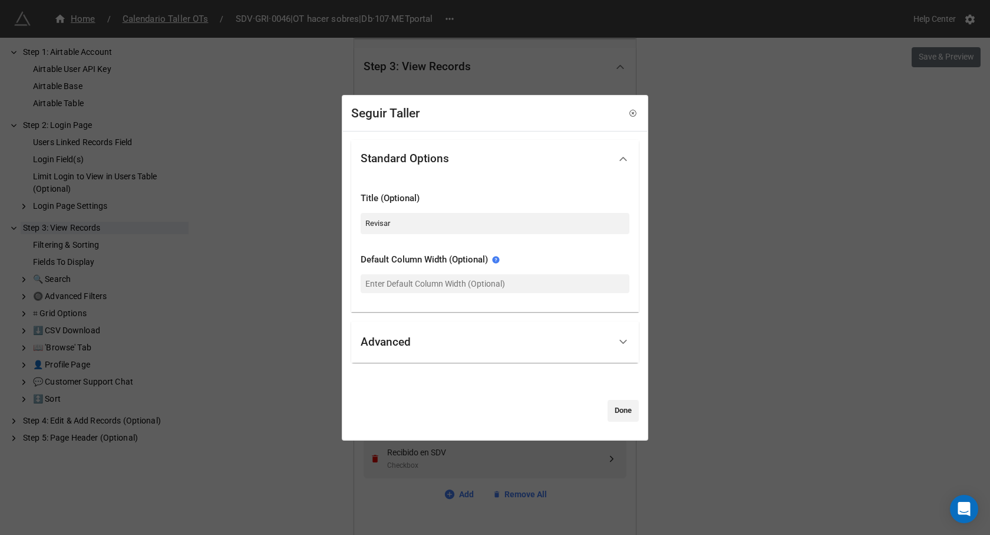
click at [435, 348] on div "Advanced" at bounding box center [485, 342] width 249 height 28
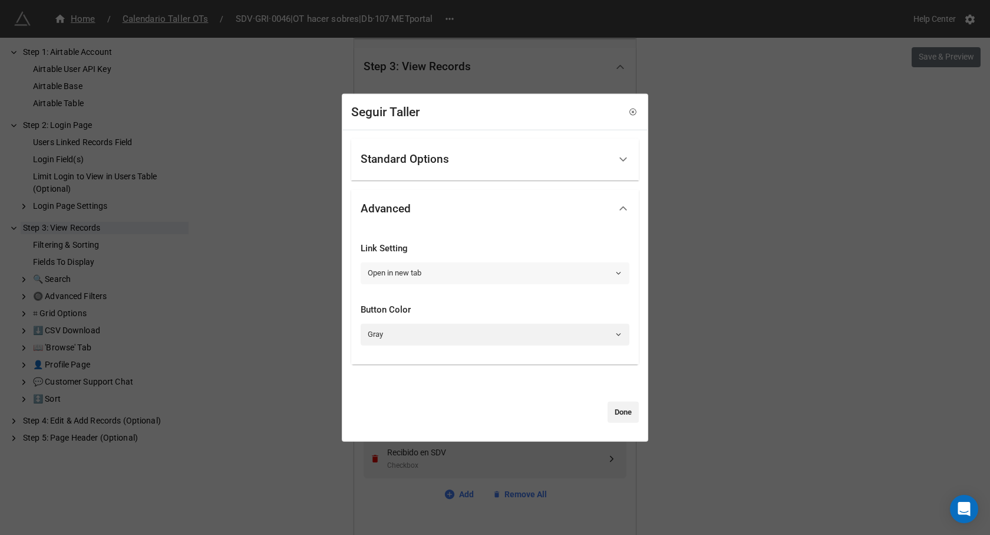
click at [394, 274] on link "Open in new tab" at bounding box center [495, 272] width 269 height 21
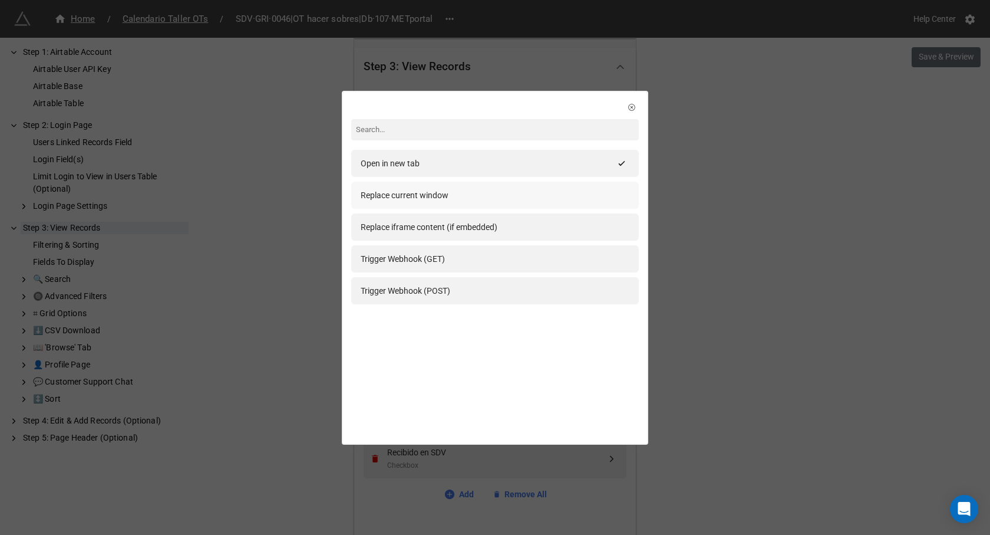
click at [484, 193] on div "Replace current window" at bounding box center [495, 195] width 269 height 13
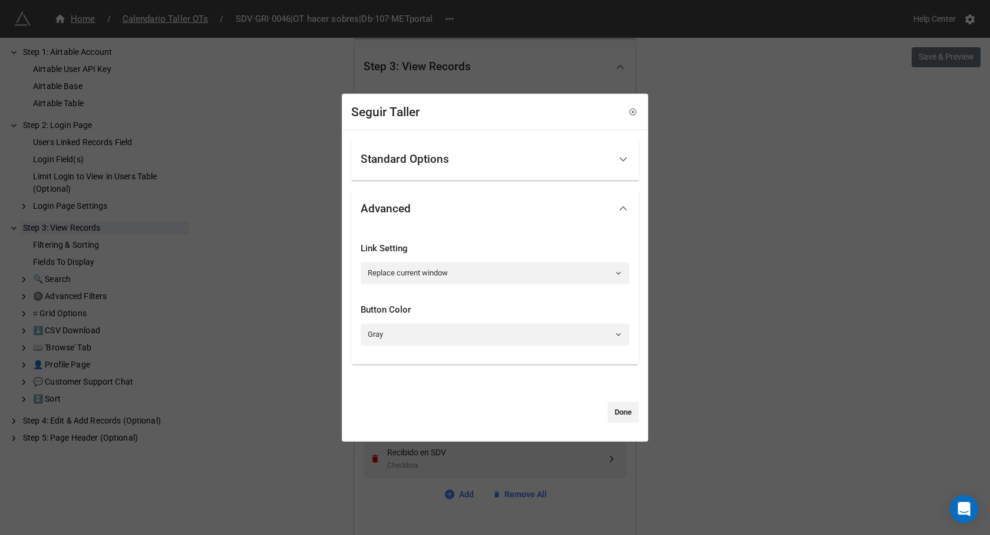
click at [443, 170] on div "Standard Options" at bounding box center [485, 160] width 249 height 28
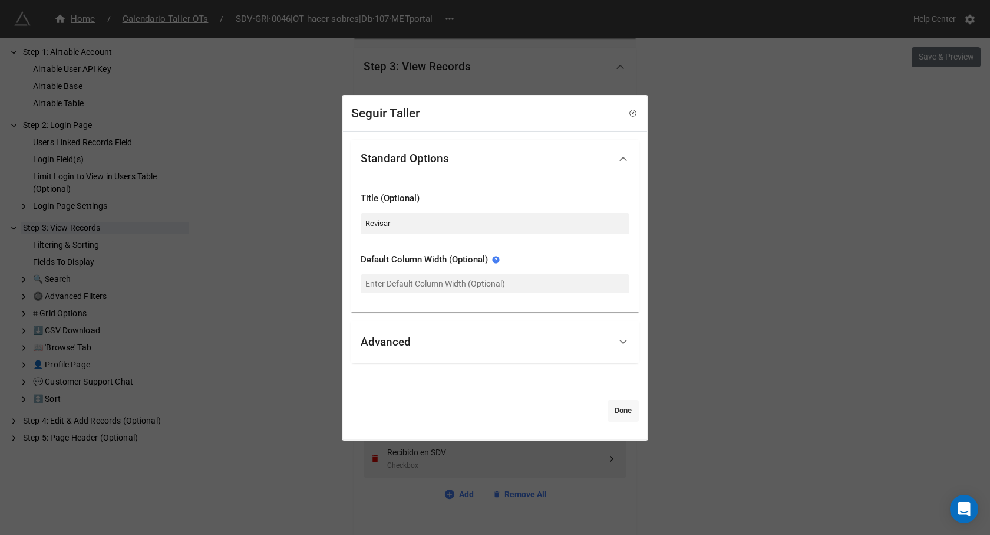
click at [613, 413] on link "Done" at bounding box center [623, 410] width 31 height 21
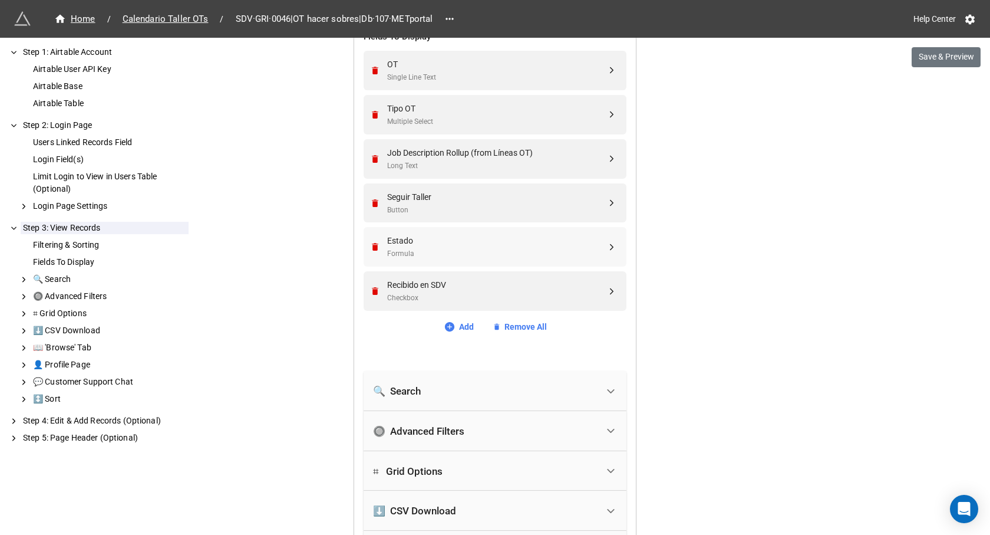
scroll to position [567, 0]
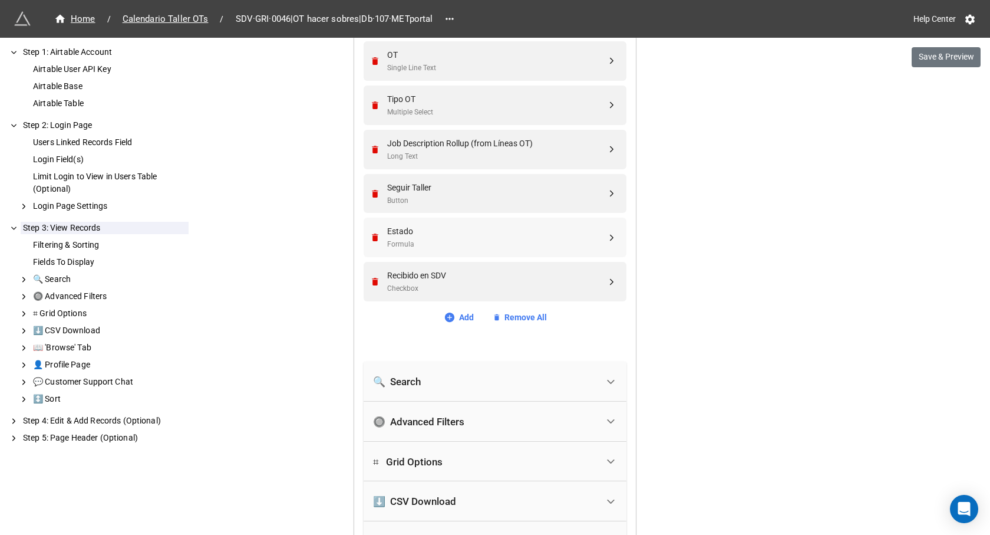
click at [527, 386] on div "🔍 Search" at bounding box center [485, 381] width 225 height 26
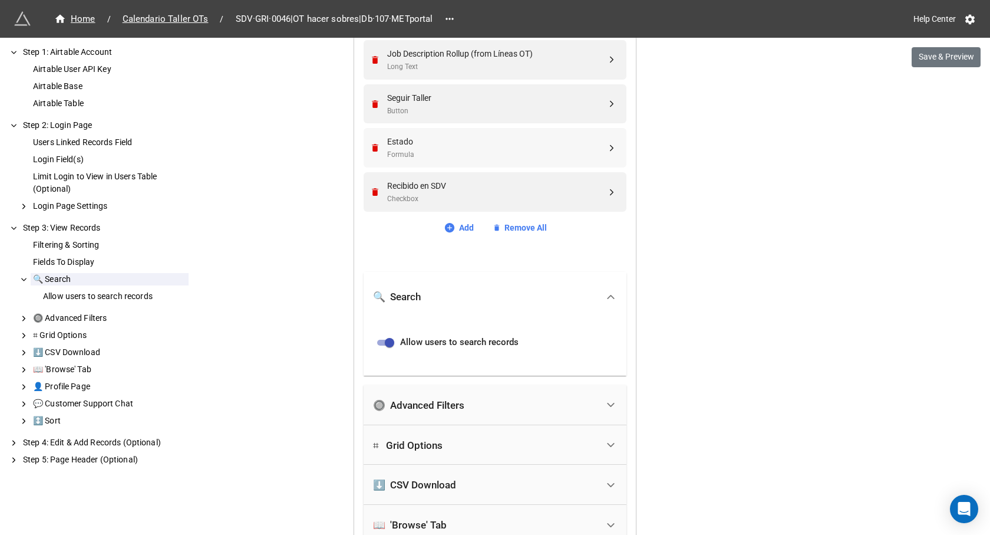
scroll to position [684, 0]
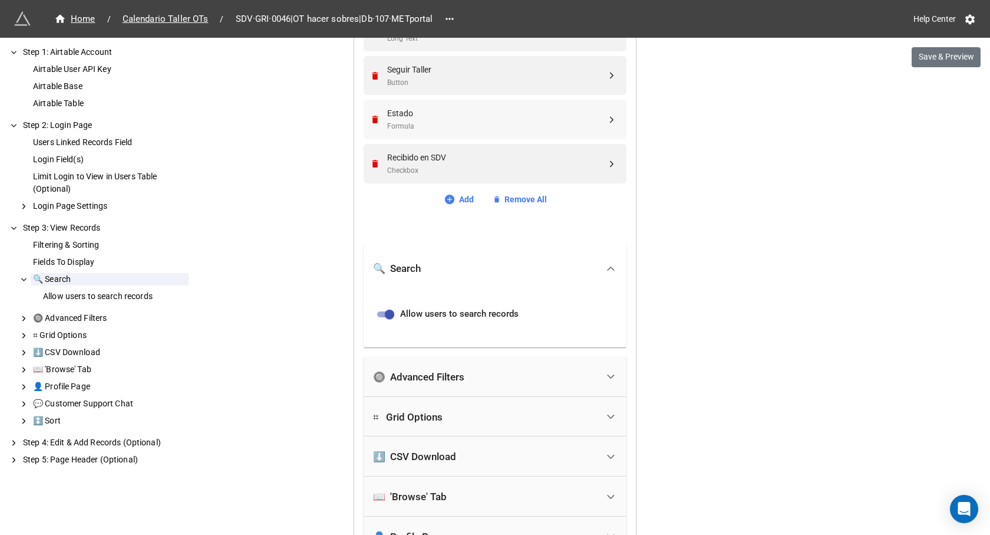
click at [473, 380] on div "🔘 Advanced Filters" at bounding box center [485, 377] width 225 height 26
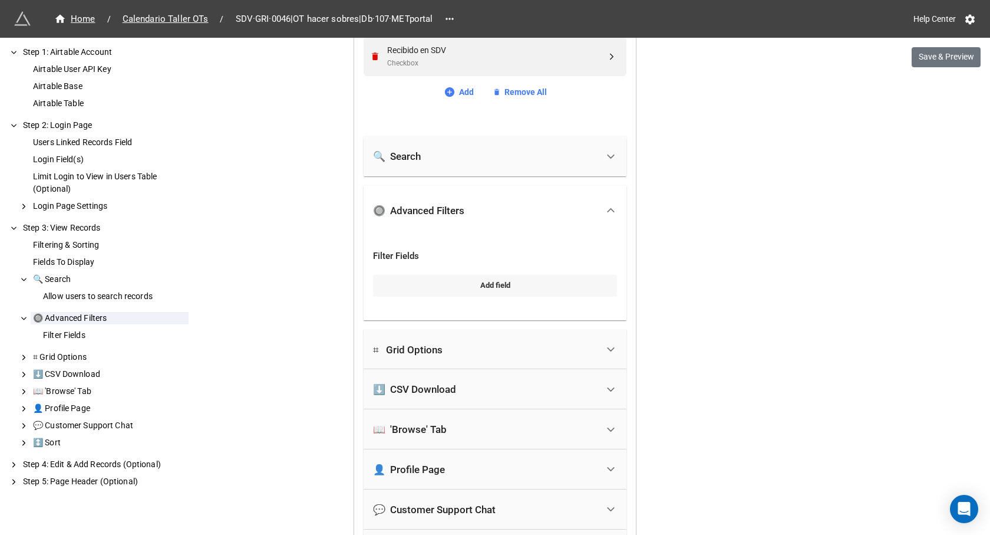
scroll to position [802, 0]
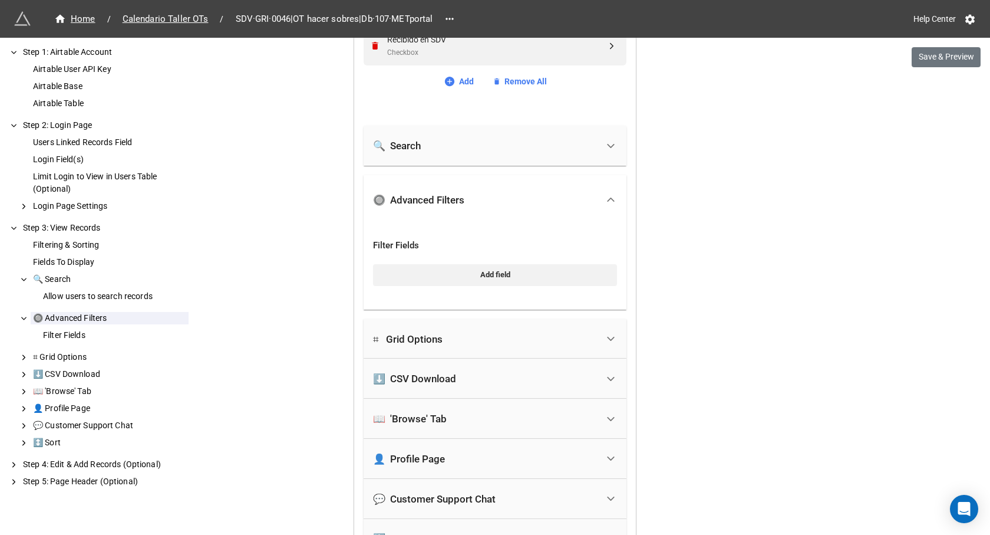
click at [469, 346] on div "⌗ Grid Options" at bounding box center [485, 339] width 225 height 26
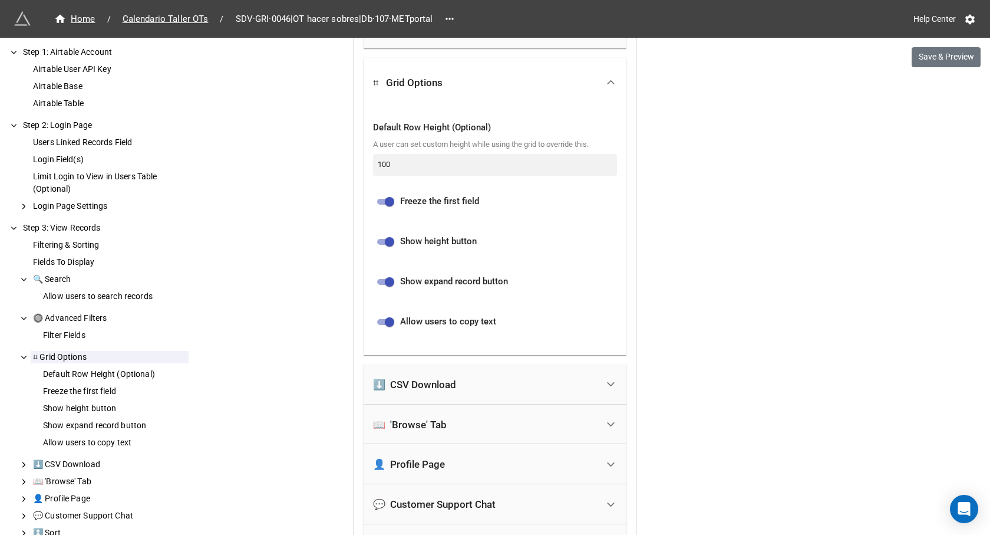
scroll to position [979, 0]
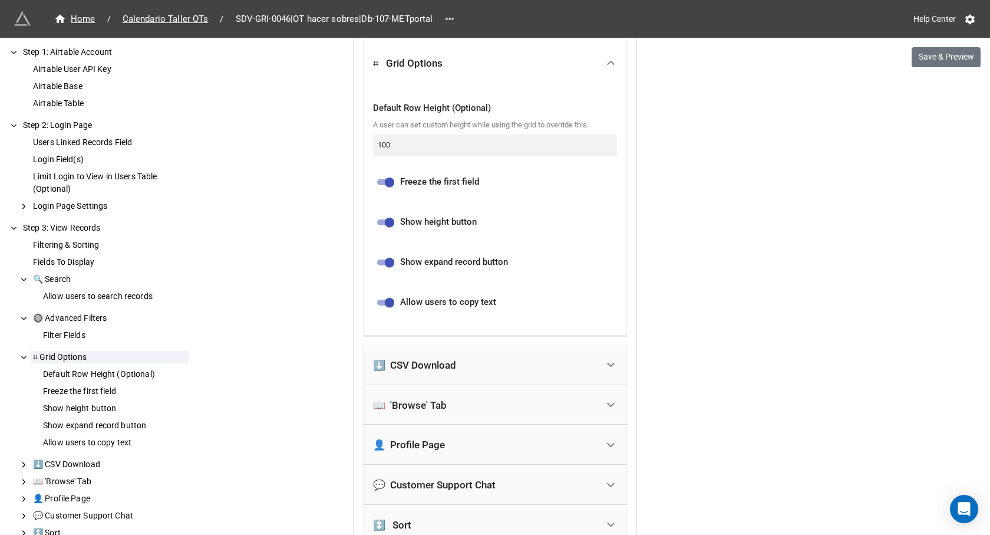
click at [432, 402] on div "📖 'Browse' Tab" at bounding box center [410, 405] width 74 height 12
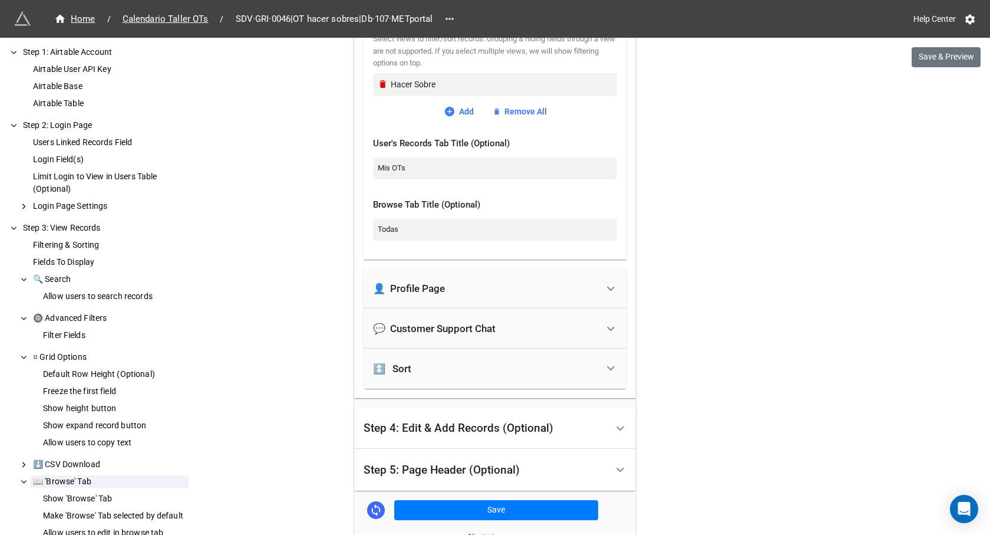
scroll to position [1333, 0]
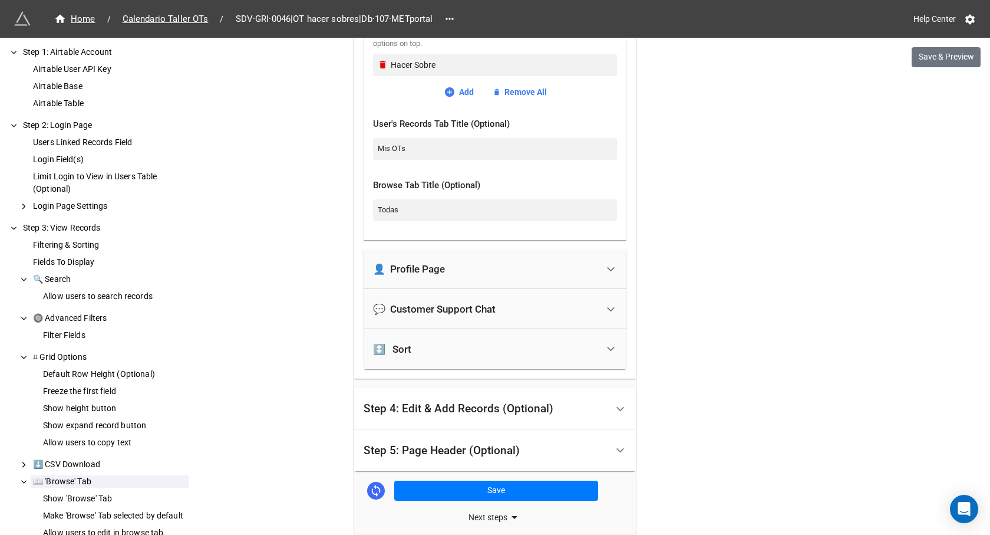
click at [416, 361] on div "↕️ Sort" at bounding box center [485, 349] width 225 height 26
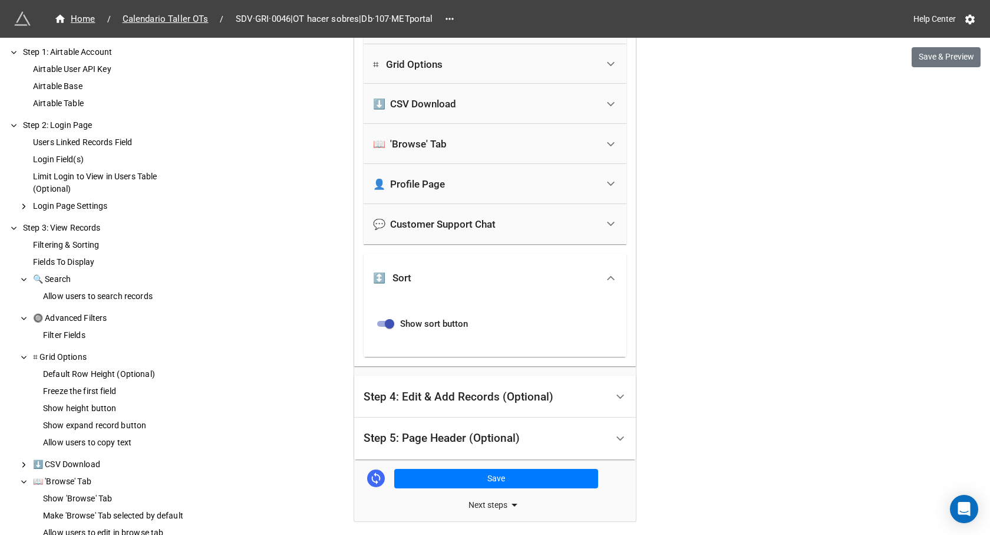
click at [420, 405] on div "Step 4: Edit & Add Records (Optional)" at bounding box center [485, 397] width 243 height 28
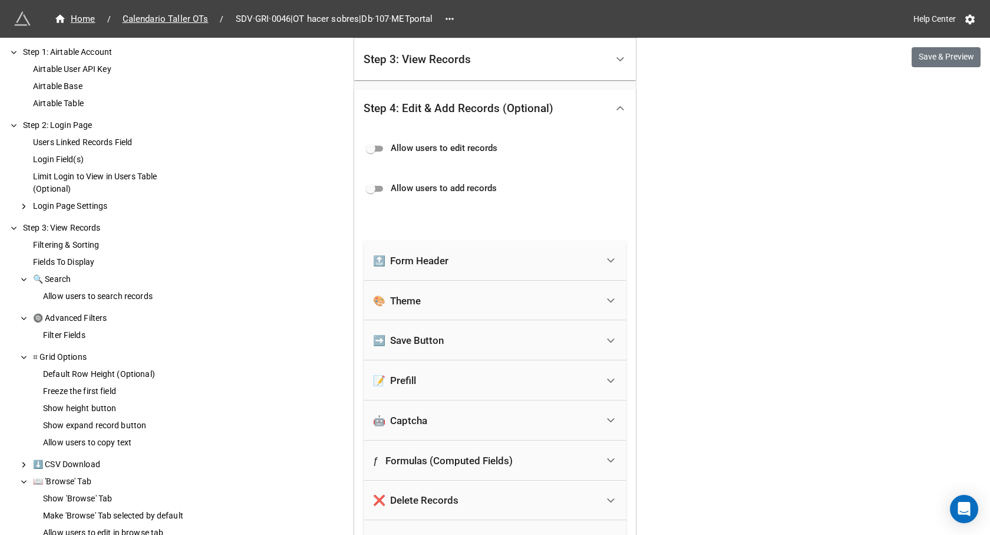
scroll to position [449, 0]
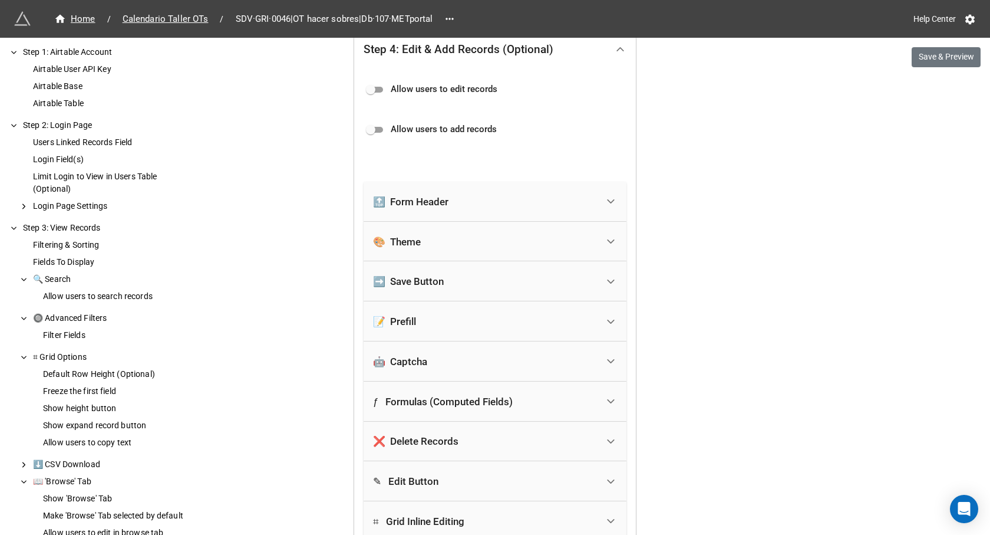
click at [439, 400] on div "ƒ Formulas (Computed Fields)" at bounding box center [443, 402] width 140 height 12
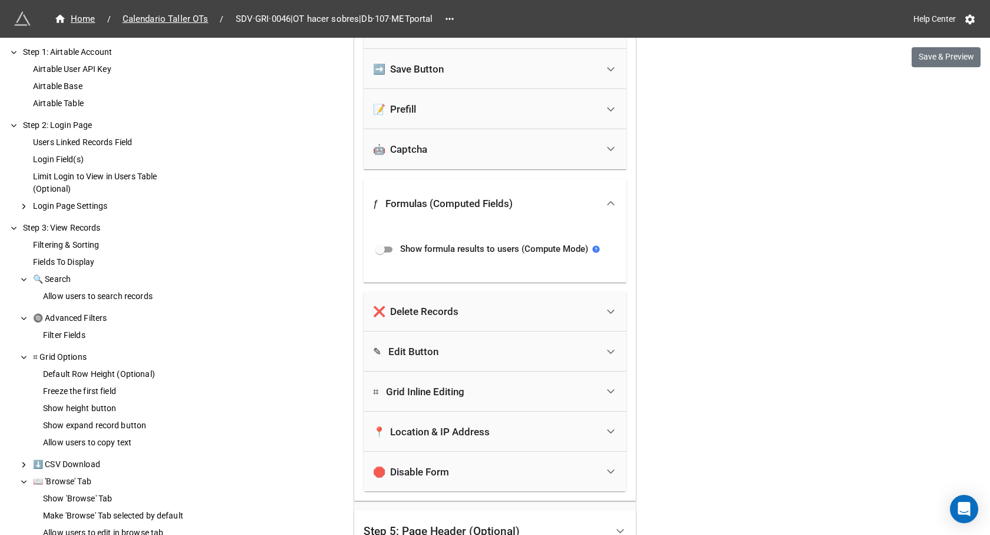
scroll to position [684, 0]
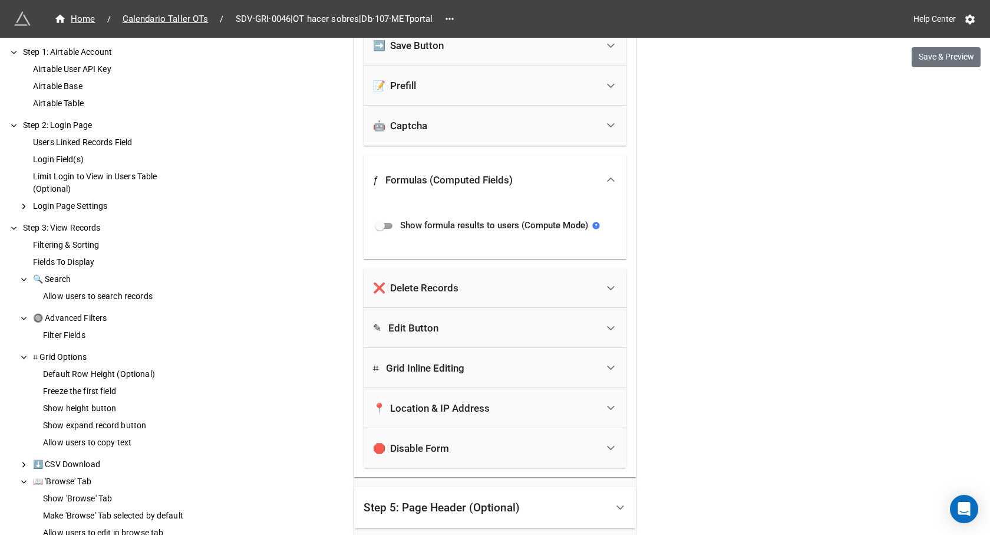
click at [450, 378] on div "⌗ Grid Inline Editing" at bounding box center [485, 368] width 225 height 26
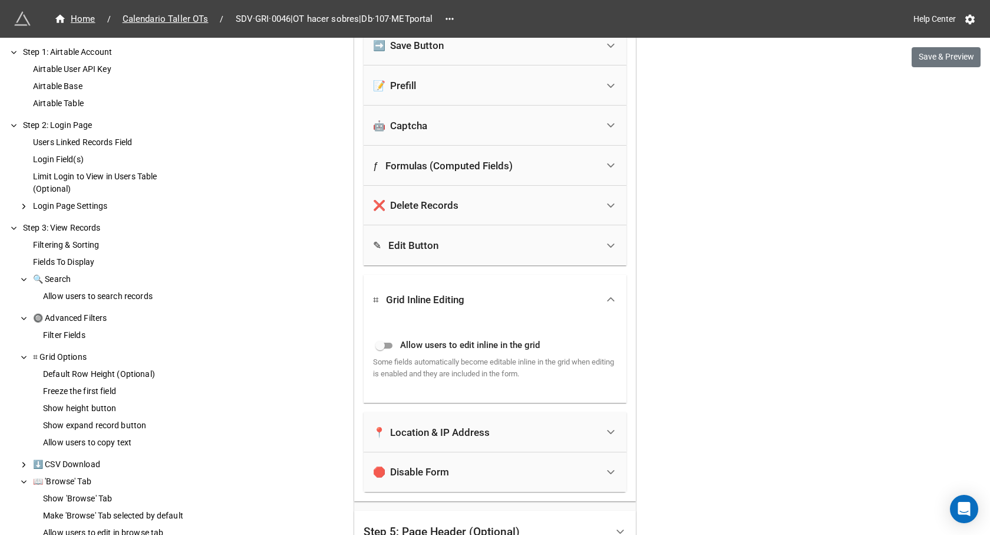
scroll to position [625, 0]
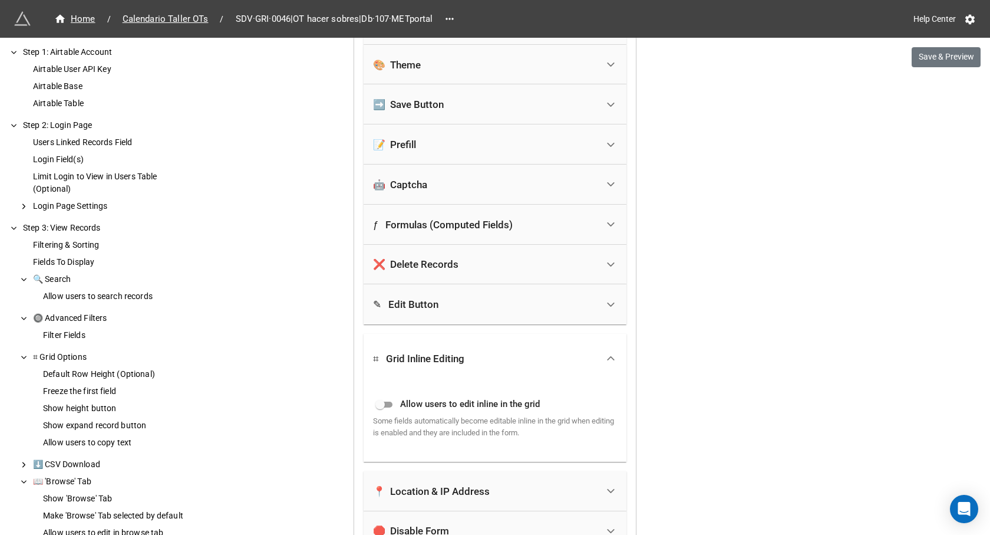
click at [384, 344] on div "⌗ Grid Inline Editing Allow users to edit inline in the grid Some fields automa…" at bounding box center [495, 398] width 263 height 128
click at [386, 407] on input "checkbox" at bounding box center [380, 404] width 42 height 14
checkbox input "true"
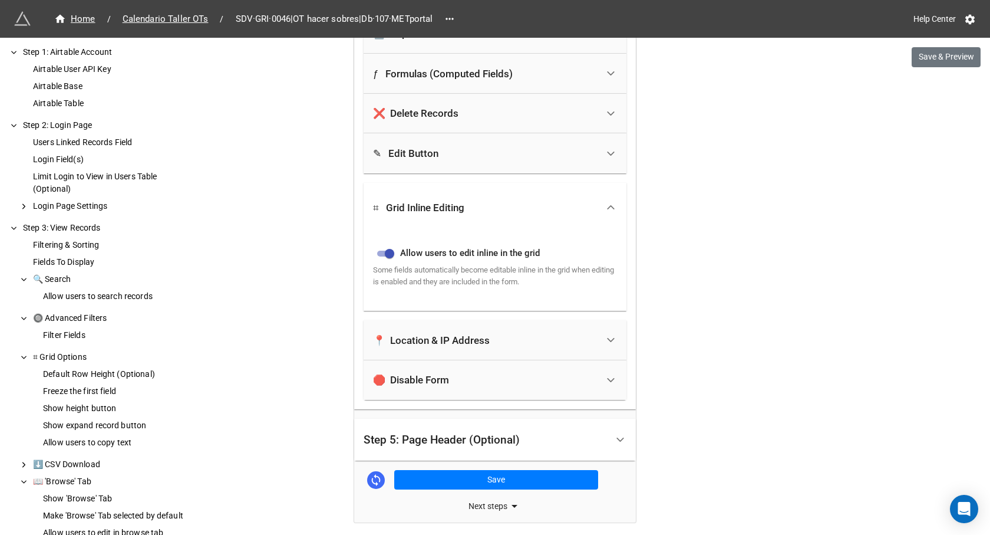
scroll to position [802, 0]
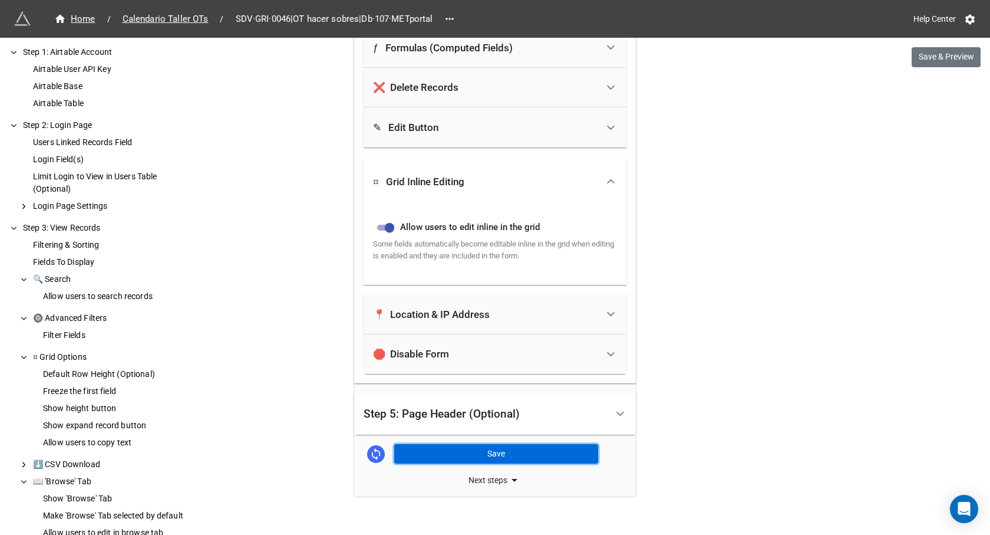
click at [462, 455] on button "Save" at bounding box center [496, 454] width 204 height 20
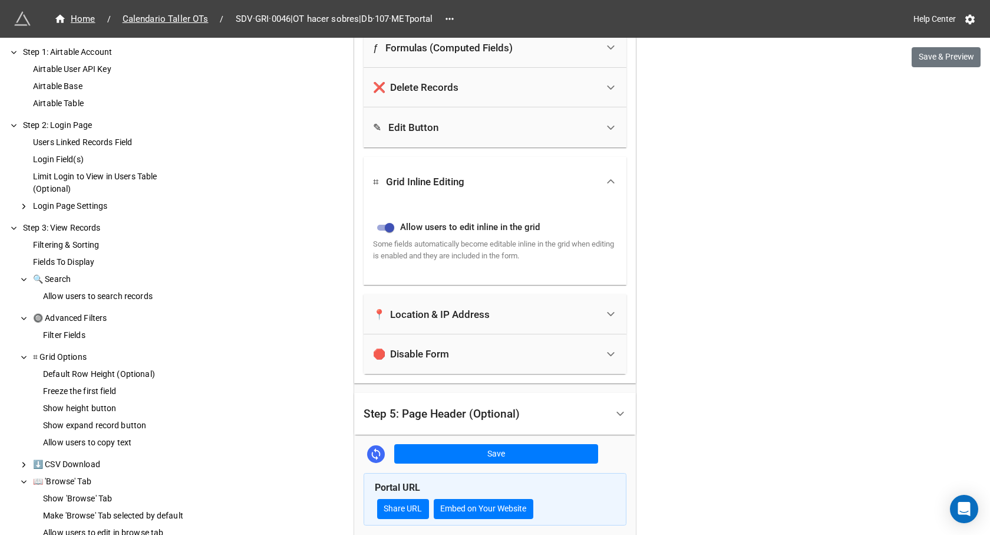
drag, startPoint x: 487, startPoint y: 1, endPoint x: 735, endPoint y: 111, distance: 271.3
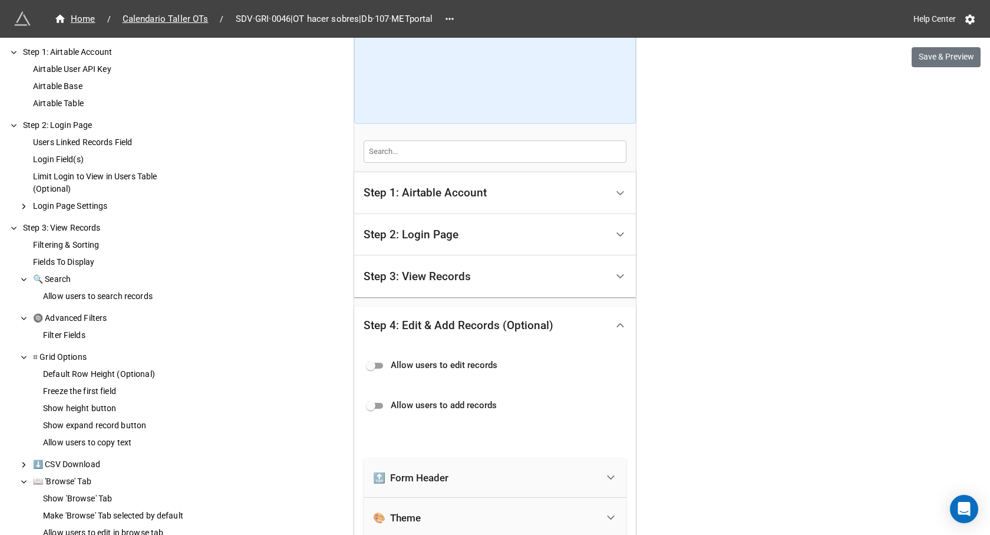
scroll to position [121, 0]
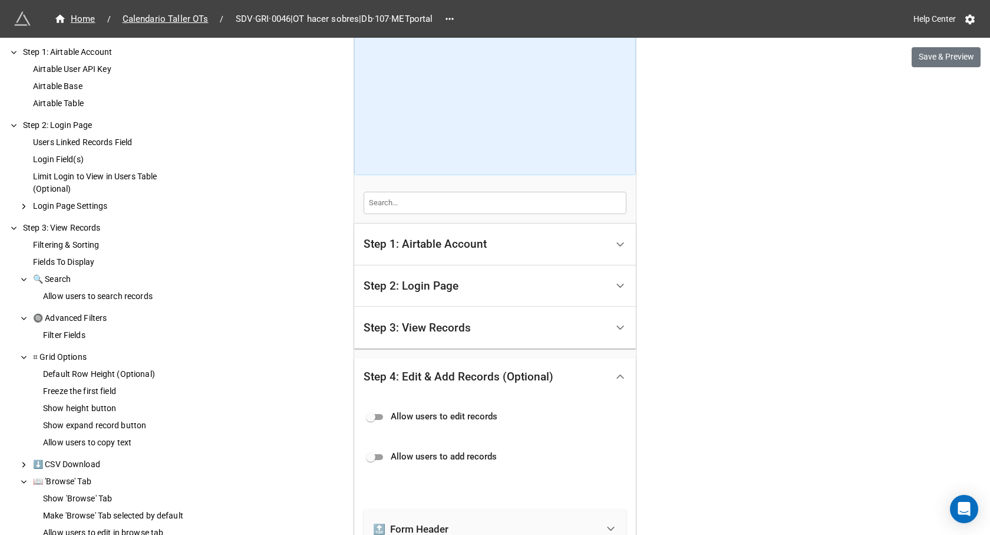
drag, startPoint x: 414, startPoint y: 2, endPoint x: 756, endPoint y: 158, distance: 376.5
click at [440, 343] on div "Step 3: View Records" at bounding box center [495, 328] width 282 height 42
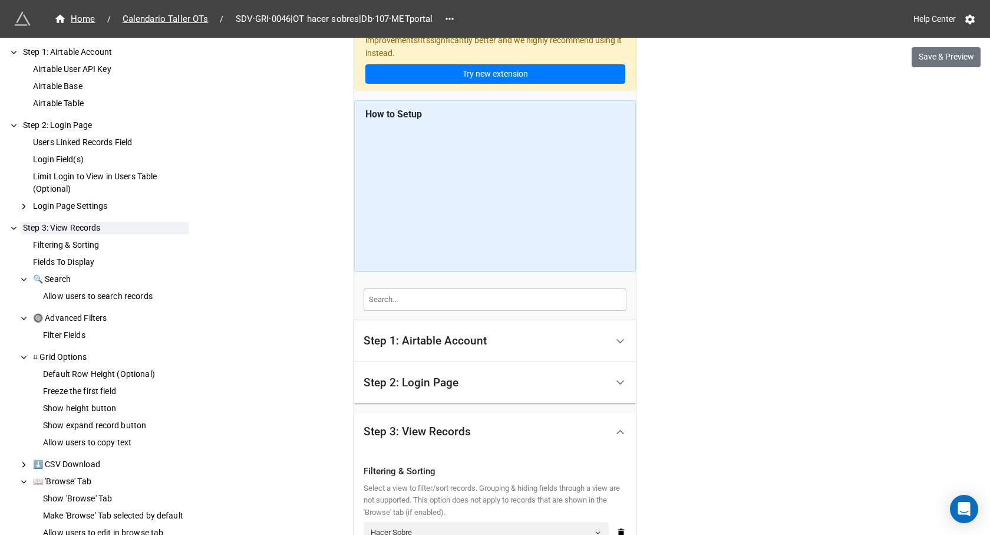
scroll to position [0, 0]
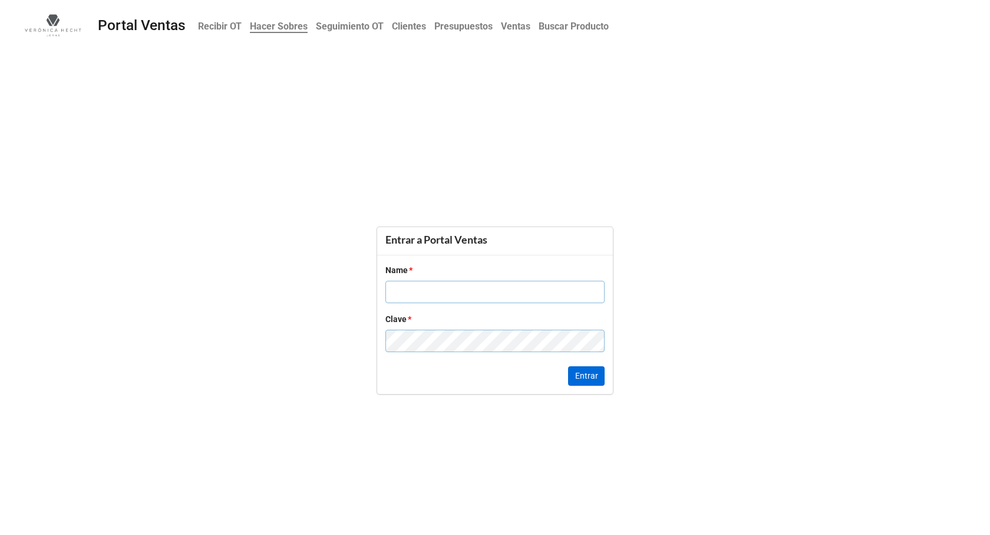
type input "karina@veronicahecht.cl"
click at [587, 372] on button "Entrar" at bounding box center [586, 376] width 37 height 20
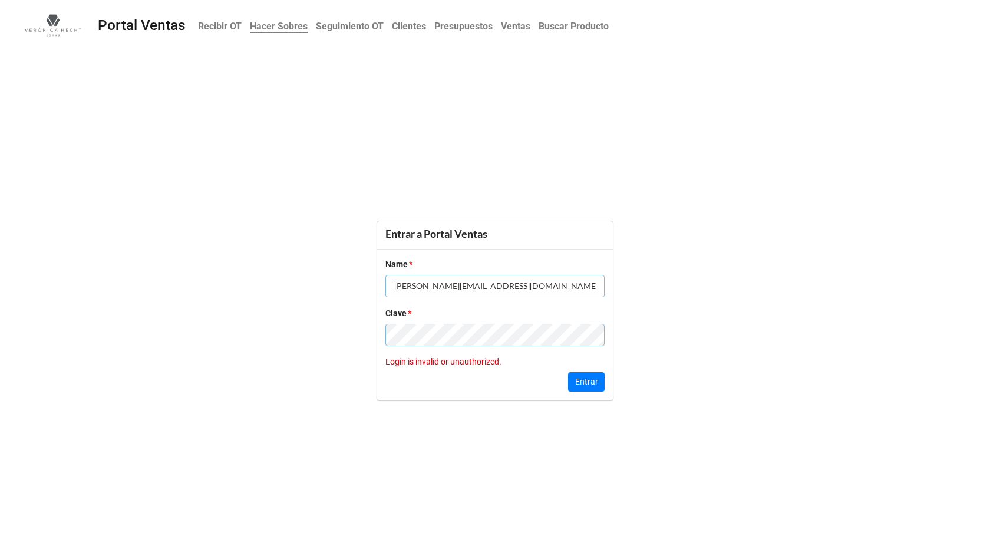
click at [489, 286] on input "karina@veronicahecht.cl" at bounding box center [495, 286] width 219 height 22
click at [490, 287] on input "karina@veronicahecht.cl" at bounding box center [495, 286] width 219 height 22
click at [491, 288] on input "karina@veronicahecht.cl" at bounding box center [495, 286] width 219 height 22
click at [494, 285] on input "karina@veronicahecht.cl" at bounding box center [495, 286] width 219 height 22
drag, startPoint x: 493, startPoint y: 285, endPoint x: 253, endPoint y: 235, distance: 245.6
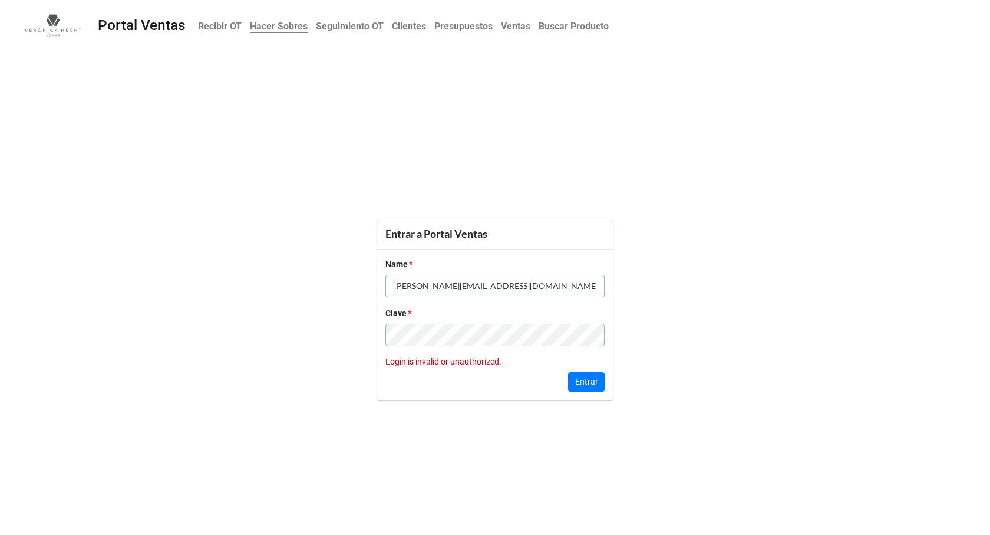
click at [293, 250] on form "Entrar a Portal Ventas Name * karina@veronicahecht.cl Clave * Login is invalid …" at bounding box center [495, 311] width 990 height 430
type input "Daniela"
click at [585, 386] on button "Entrar" at bounding box center [586, 382] width 37 height 20
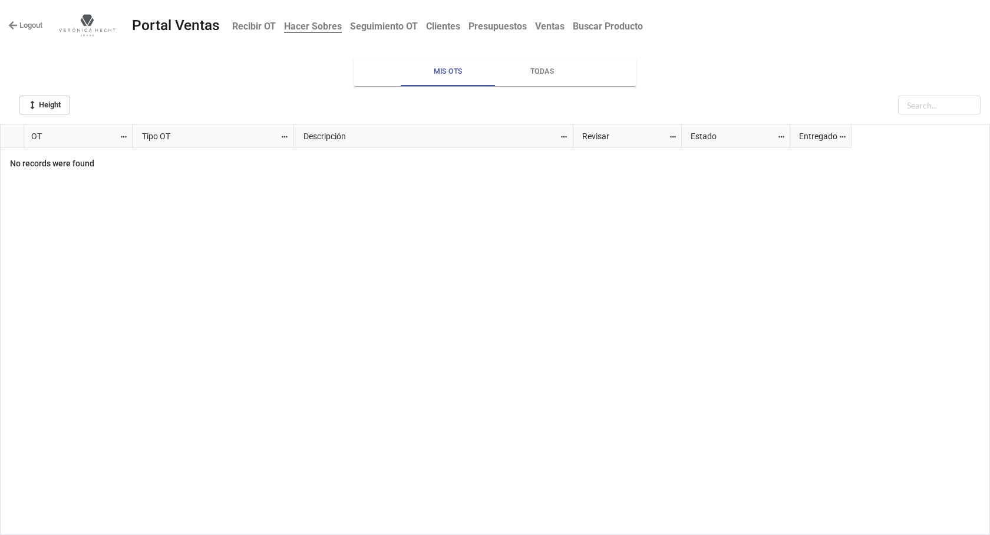
scroll to position [404, 983]
click at [535, 73] on span "Todas" at bounding box center [542, 71] width 80 height 12
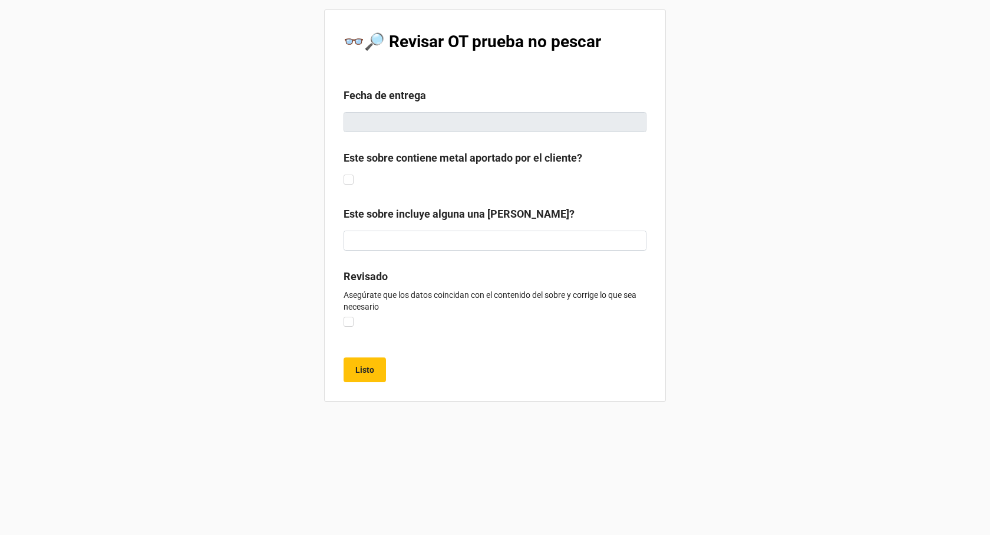
click at [355, 321] on div "Revisado Asegúrate que los datos coincidan con el contenido del sobre y corrige…" at bounding box center [495, 299] width 303 height 62
click at [350, 317] on label at bounding box center [349, 317] width 10 height 0
checkbox input "true"
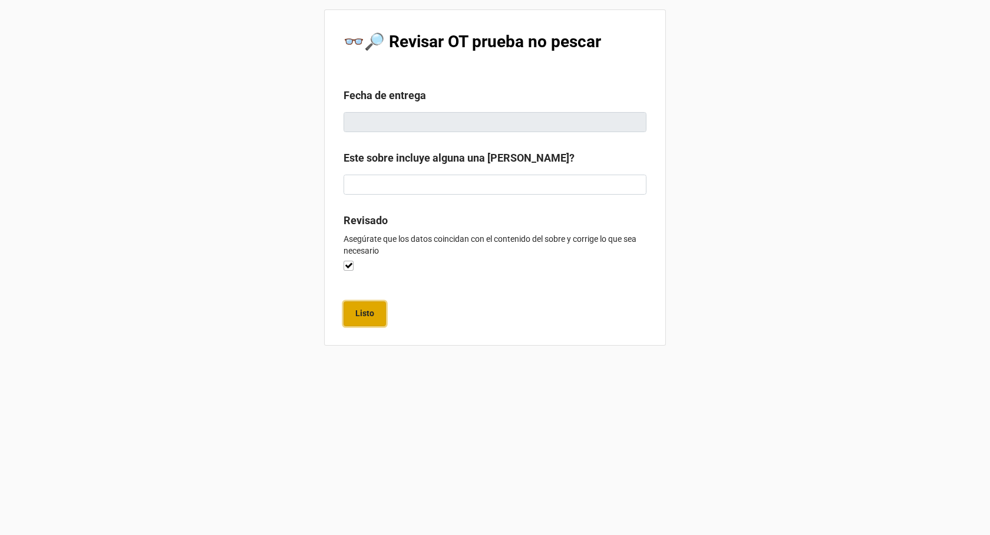
click at [363, 312] on b "Listo" at bounding box center [364, 313] width 19 height 12
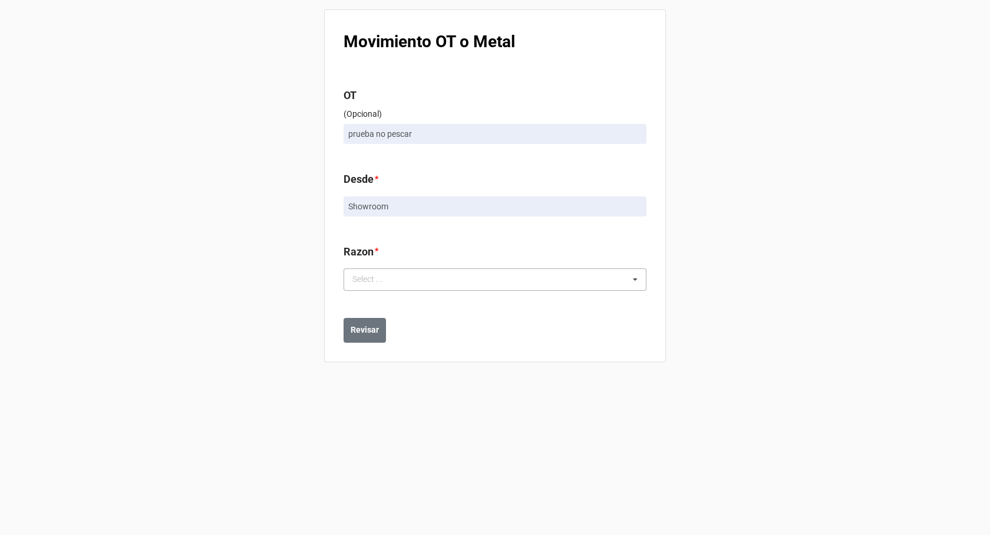
click at [363, 280] on div "Select ..." at bounding box center [375, 279] width 51 height 14
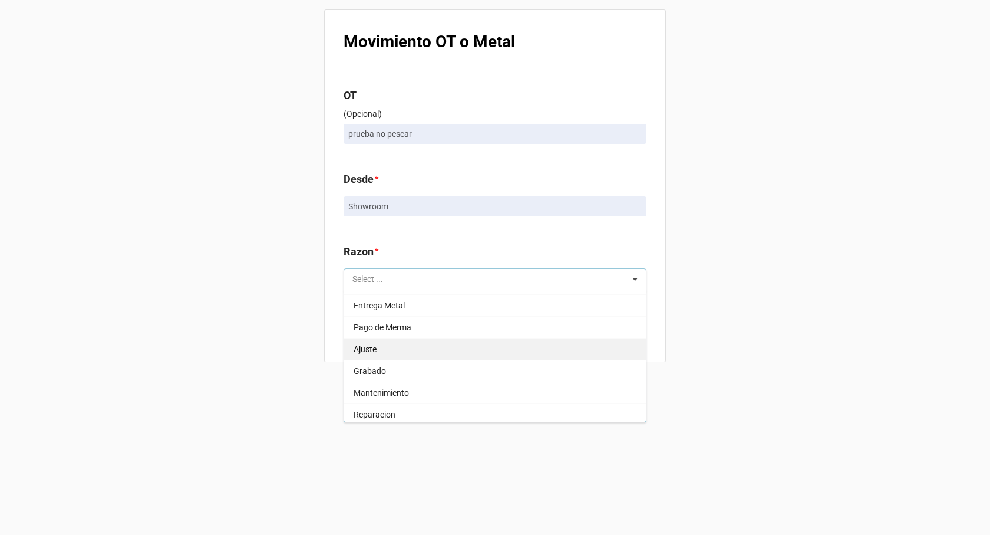
scroll to position [239, 0]
click at [376, 347] on span "Ajuste" at bounding box center [365, 345] width 23 height 9
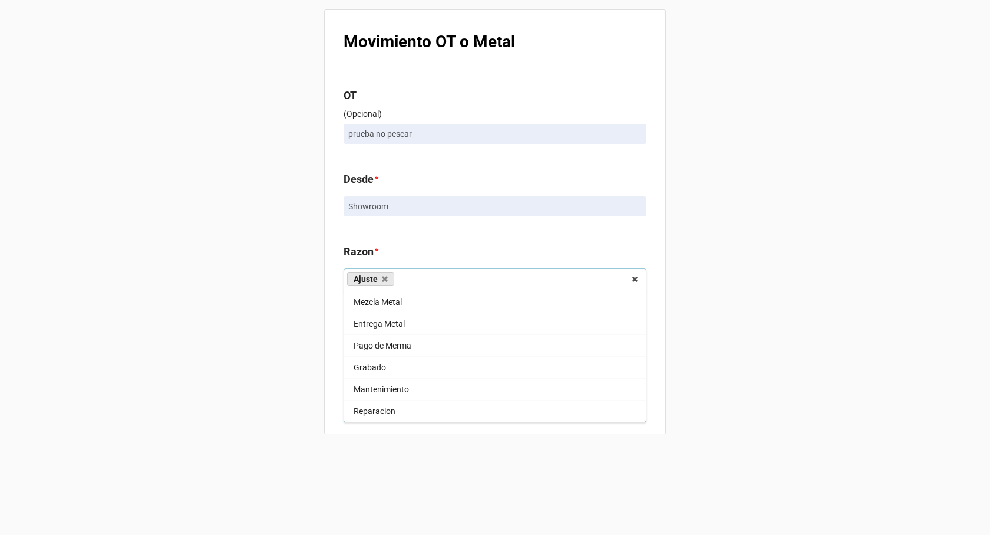
scroll to position [218, 0]
click at [290, 346] on div "Movimiento OT o Metal OT (Opcional) prueba no pescar Desde * Showroom Razon * A…" at bounding box center [495, 267] width 990 height 535
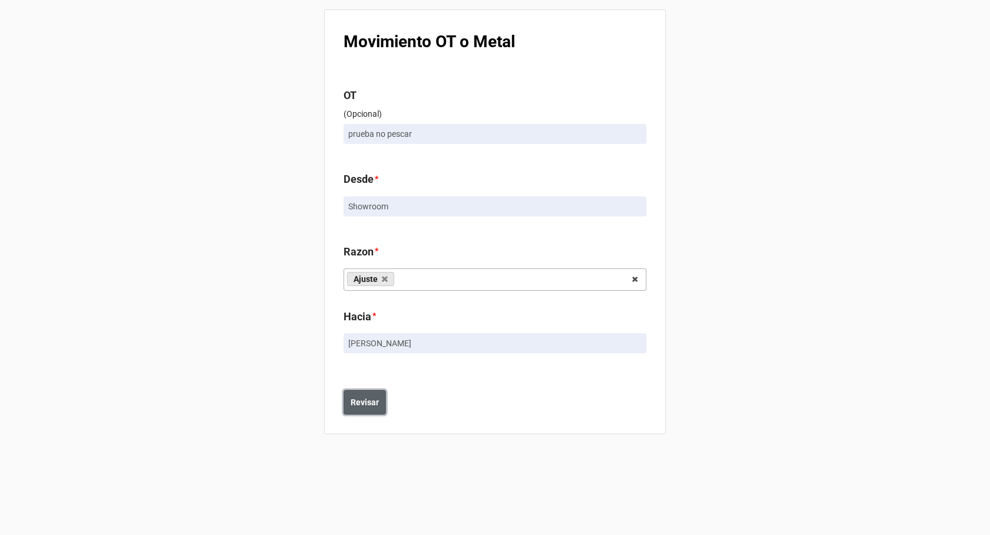
click at [363, 407] on b "Revisar" at bounding box center [365, 402] width 28 height 12
click at [351, 439] on b "Guardar" at bounding box center [366, 444] width 31 height 12
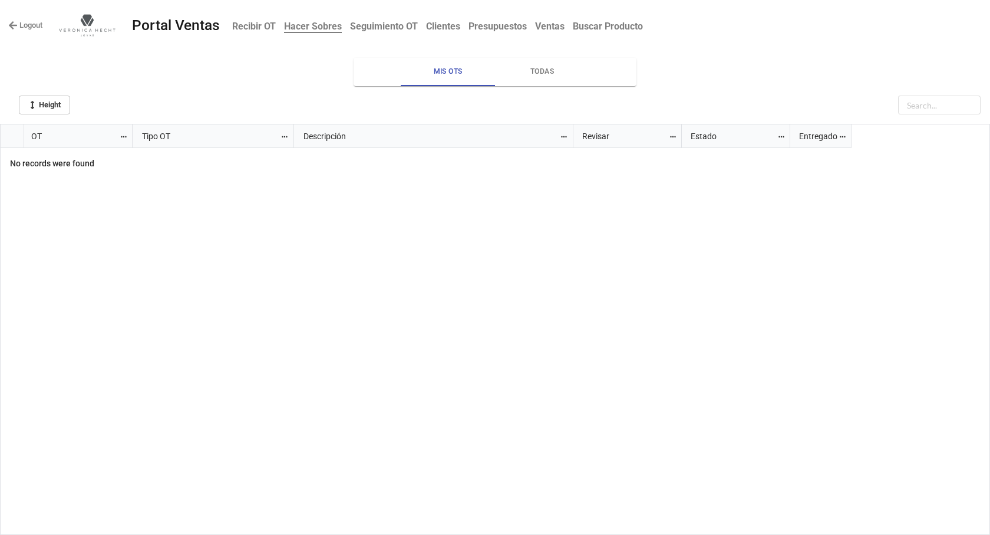
scroll to position [404, 983]
